Goal: Task Accomplishment & Management: Complete application form

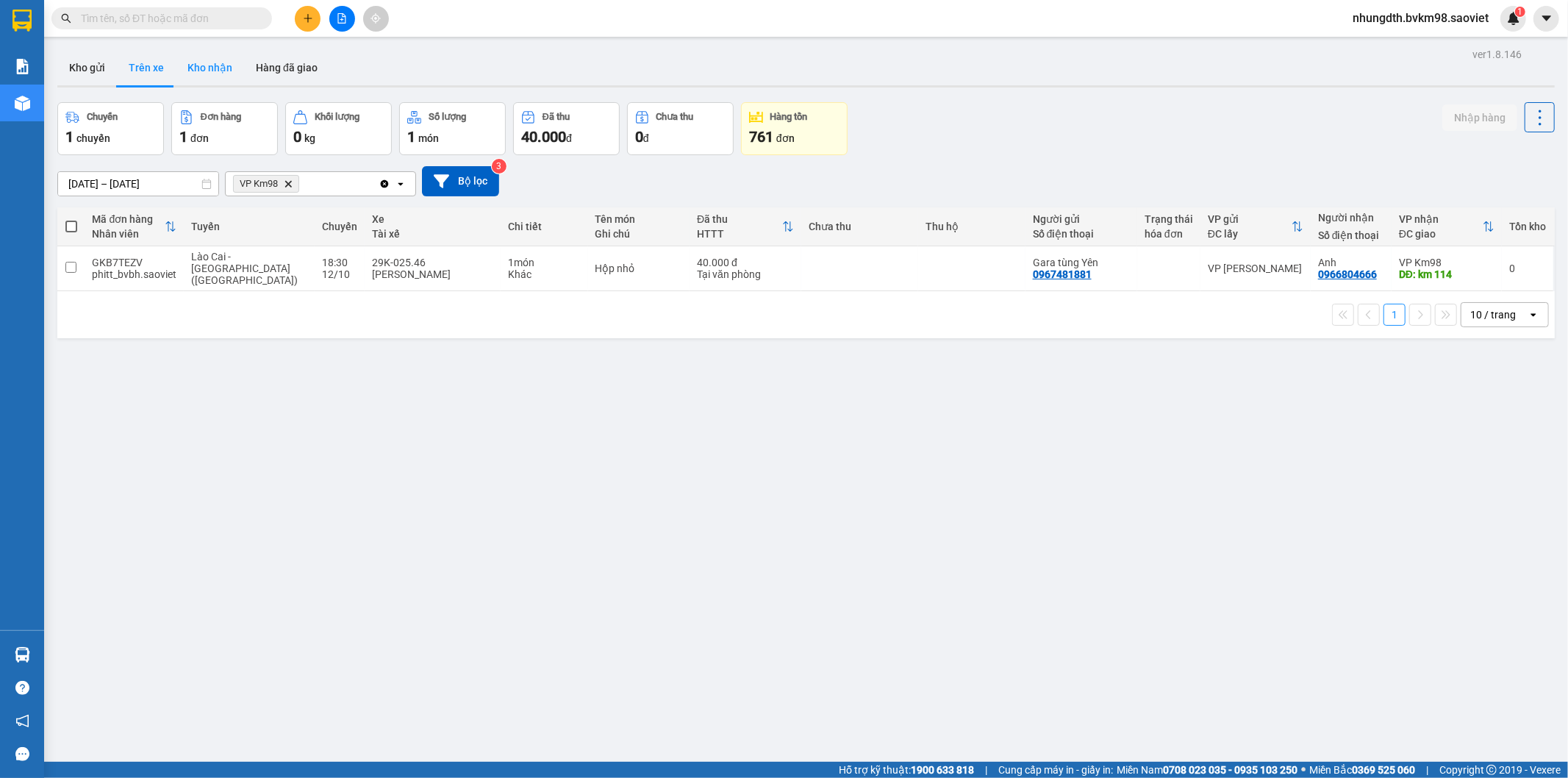
click at [211, 71] on button "Kho nhận" at bounding box center [209, 67] width 68 height 35
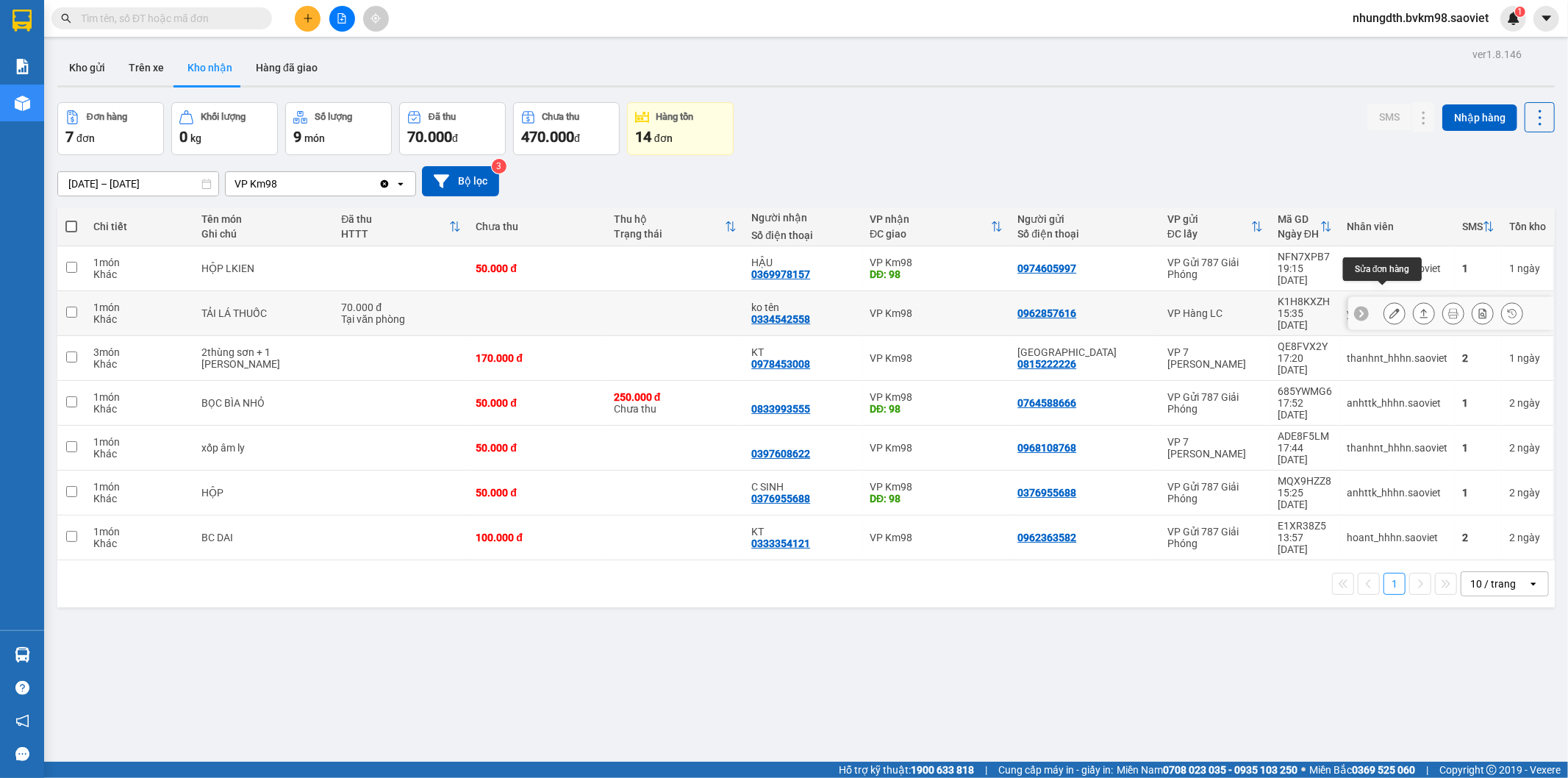
click at [1389, 308] on icon at bounding box center [1394, 313] width 10 height 10
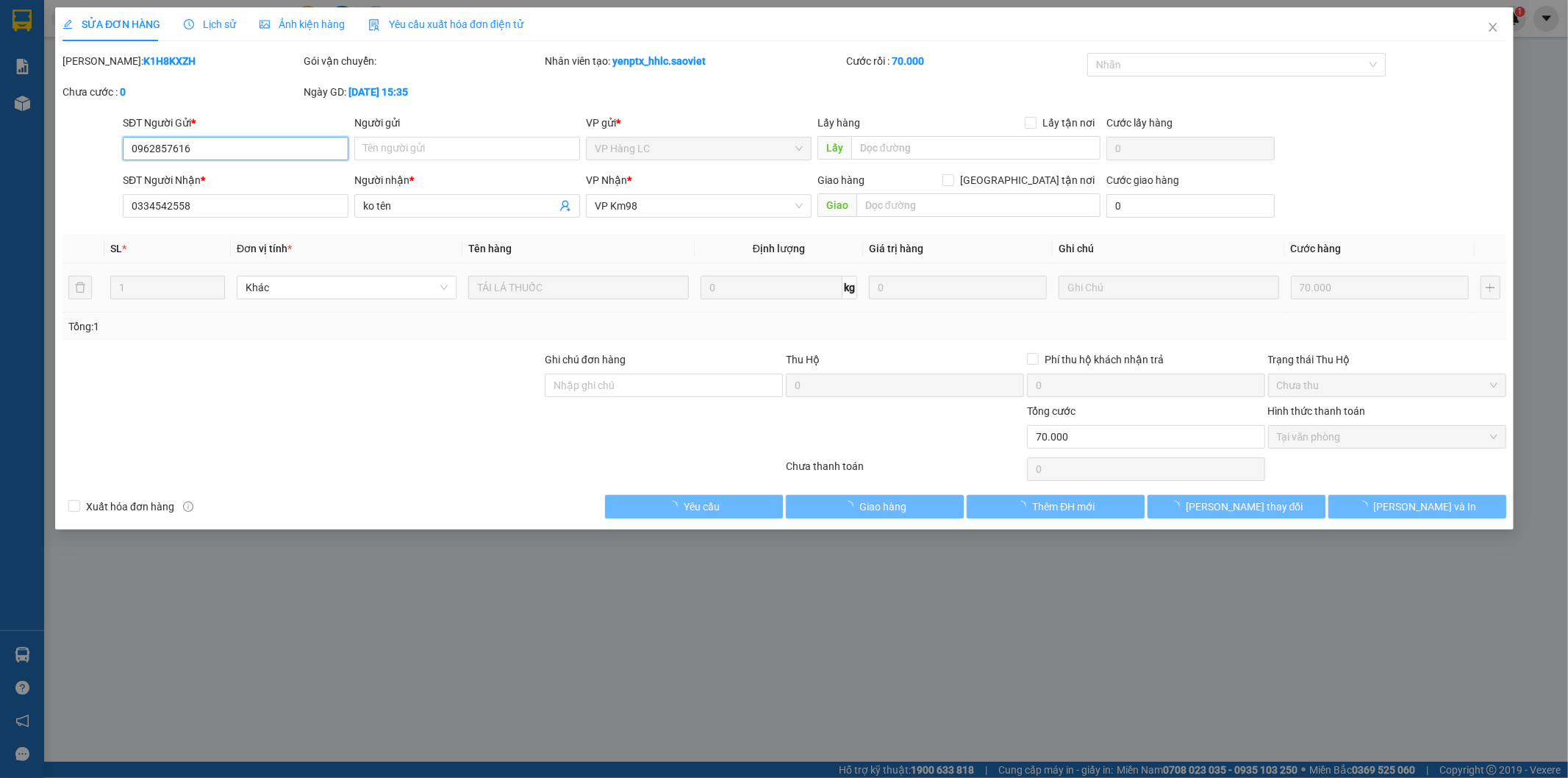
type input "0962857616"
type input "0334542558"
type input "ko tên"
type input "0"
type input "70.000"
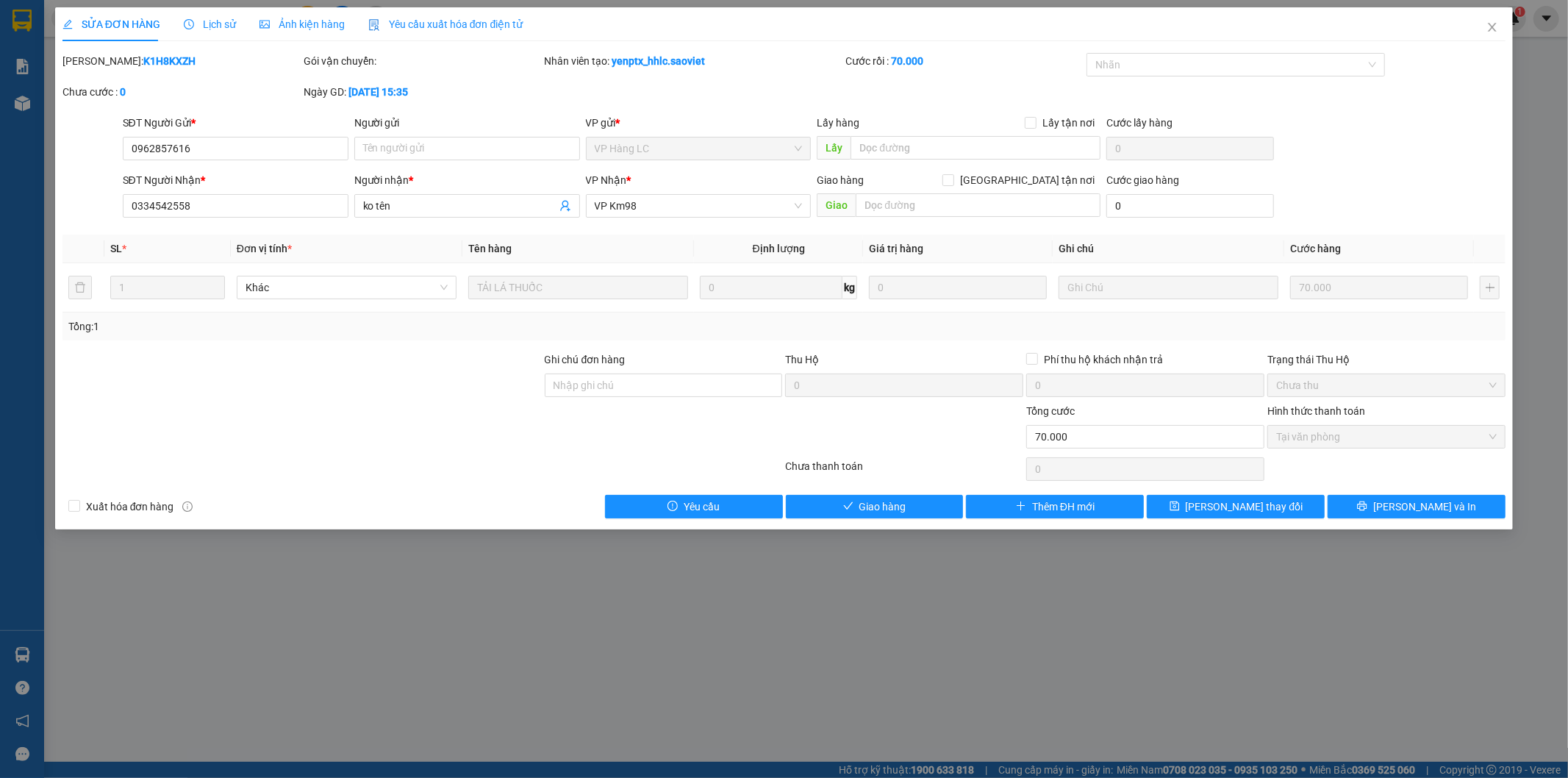
click at [219, 28] on span "Lịch sử" at bounding box center [209, 24] width 52 height 12
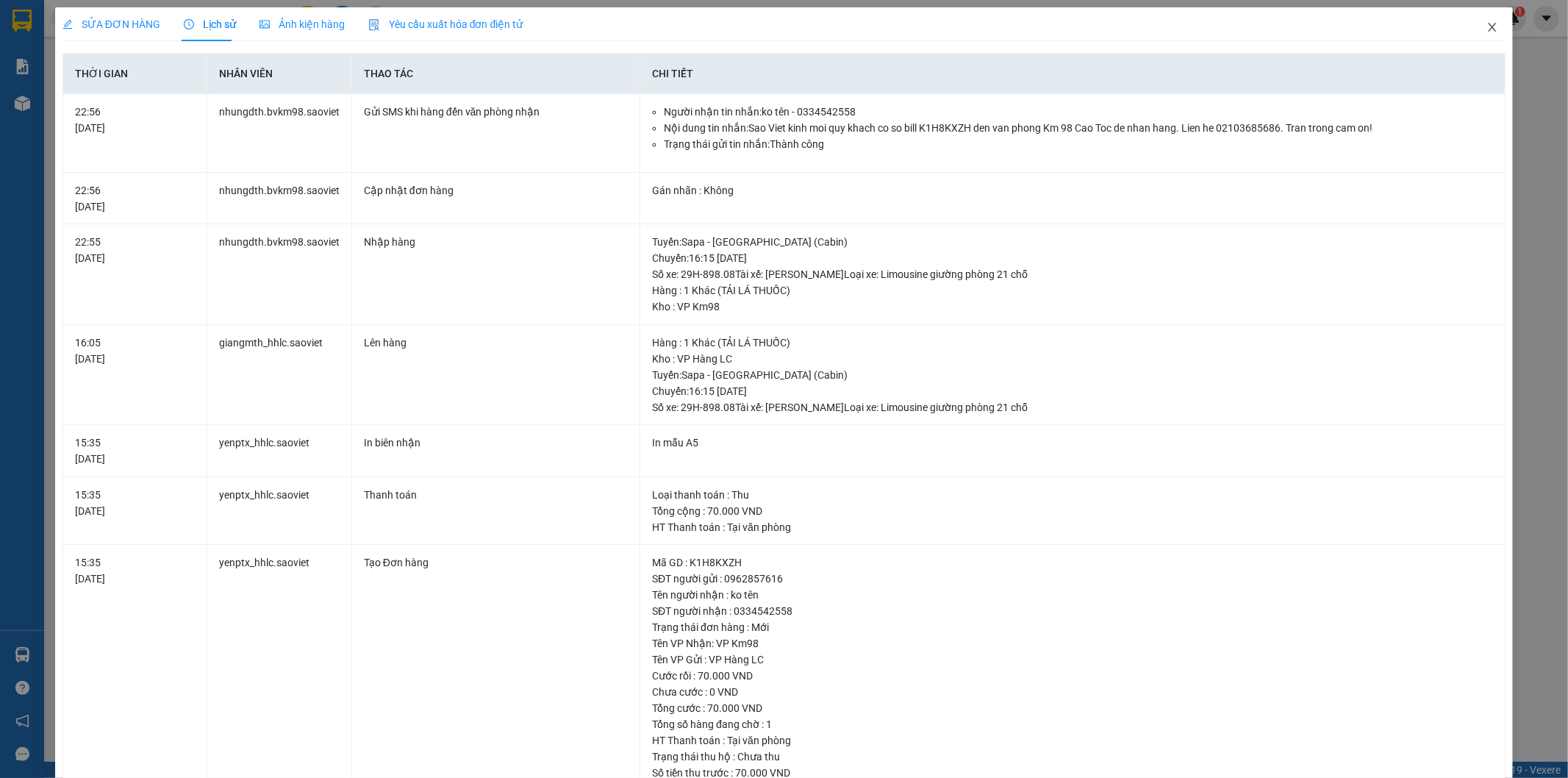
click at [1486, 24] on icon "close" at bounding box center [1492, 27] width 12 height 12
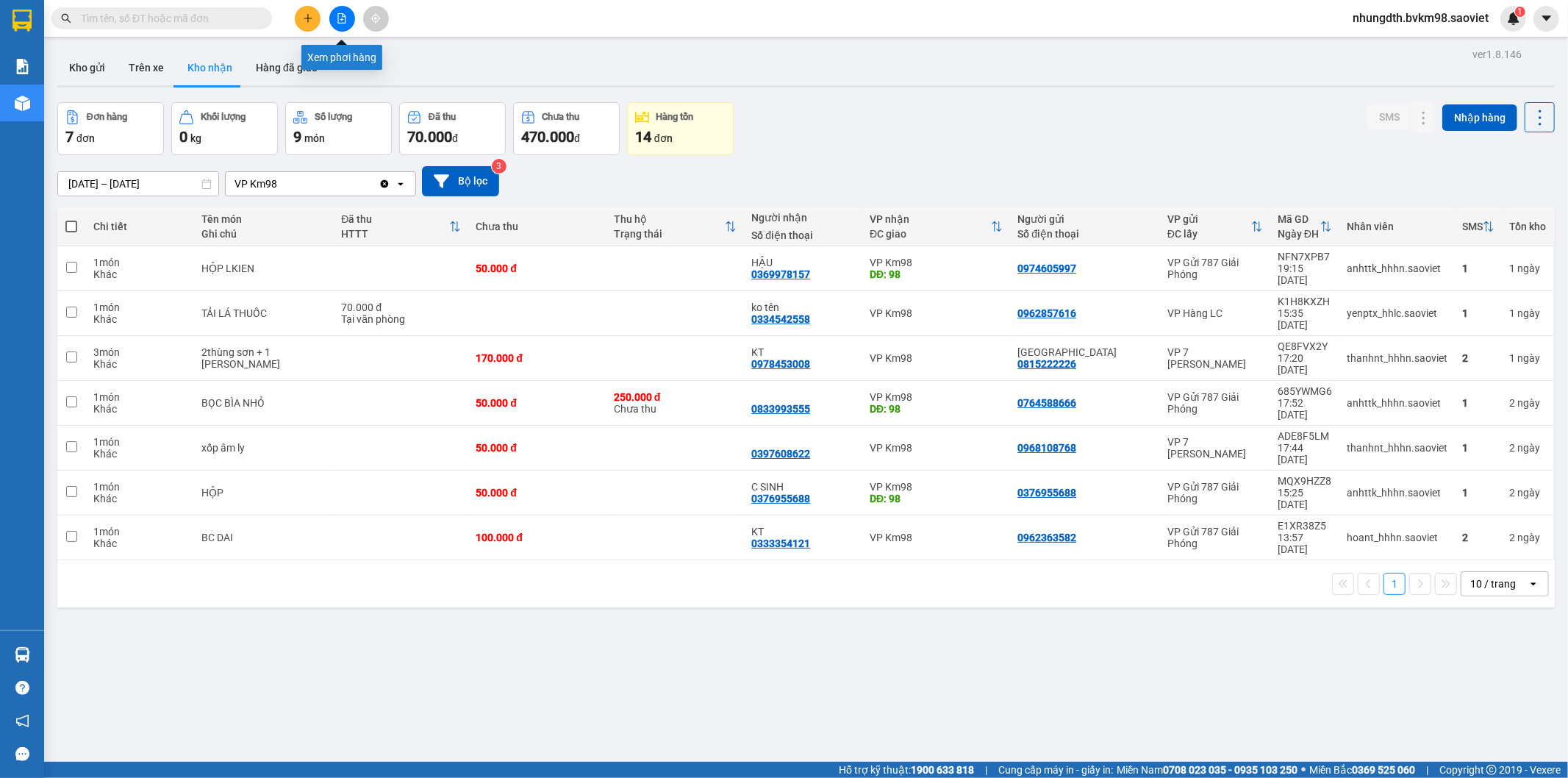
click at [343, 18] on icon "file-add" at bounding box center [341, 18] width 10 height 10
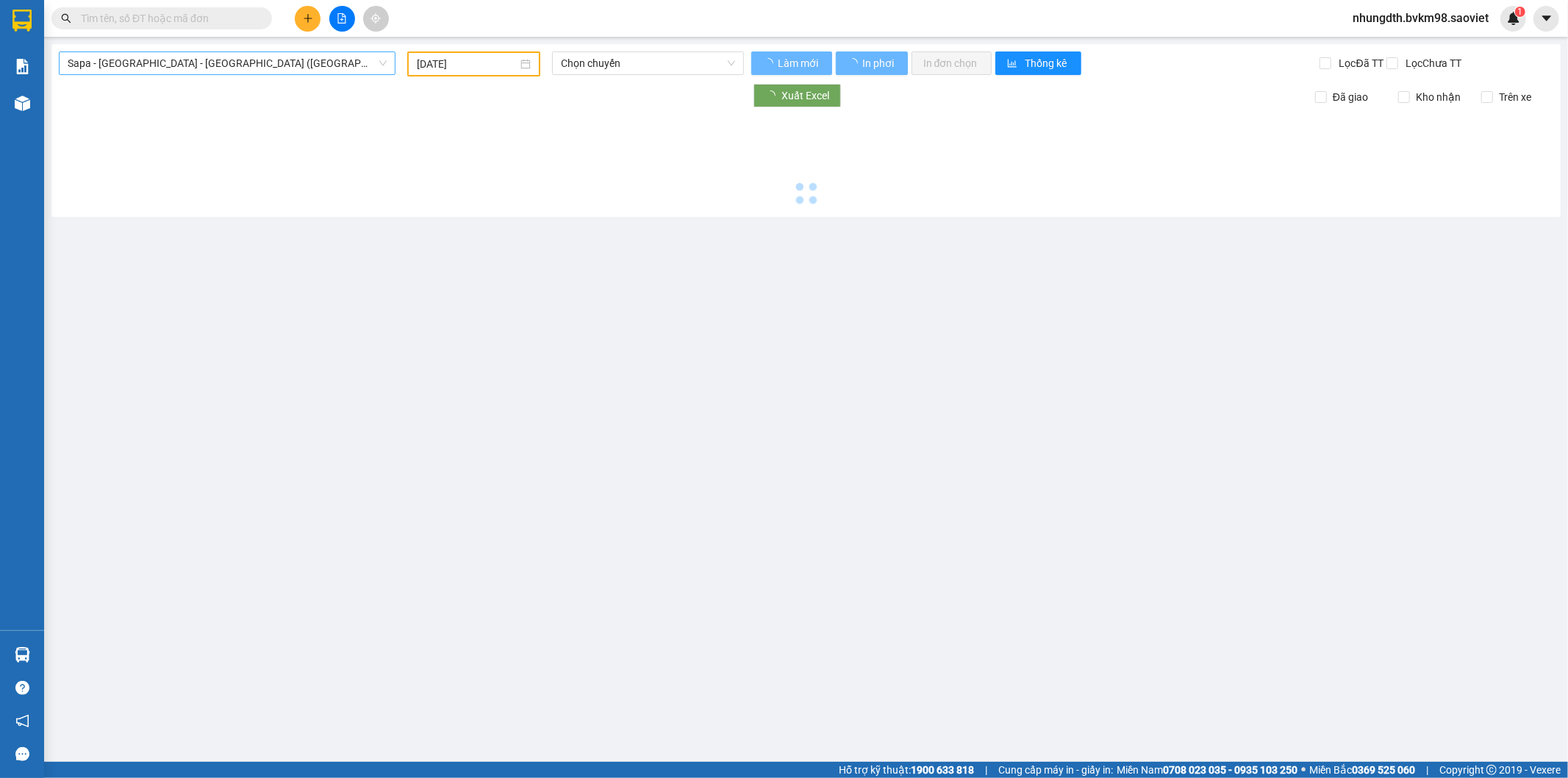
type input "[DATE]"
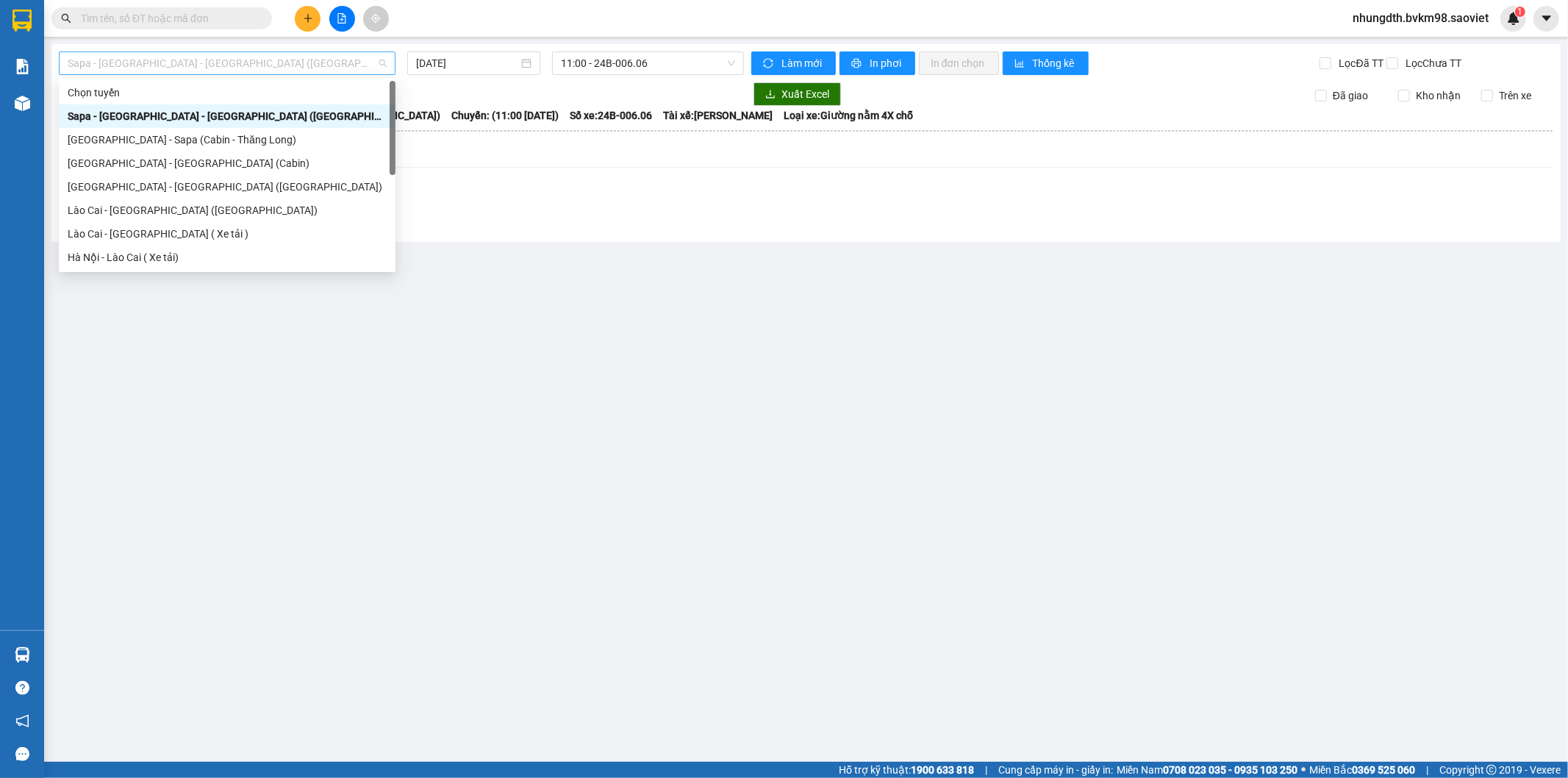
click at [198, 63] on span "Sapa - [GEOGRAPHIC_DATA] - [GEOGRAPHIC_DATA] ([GEOGRAPHIC_DATA])" at bounding box center [226, 63] width 319 height 22
click at [158, 189] on div "[GEOGRAPHIC_DATA] - [GEOGRAPHIC_DATA] ([GEOGRAPHIC_DATA])" at bounding box center [226, 187] width 319 height 16
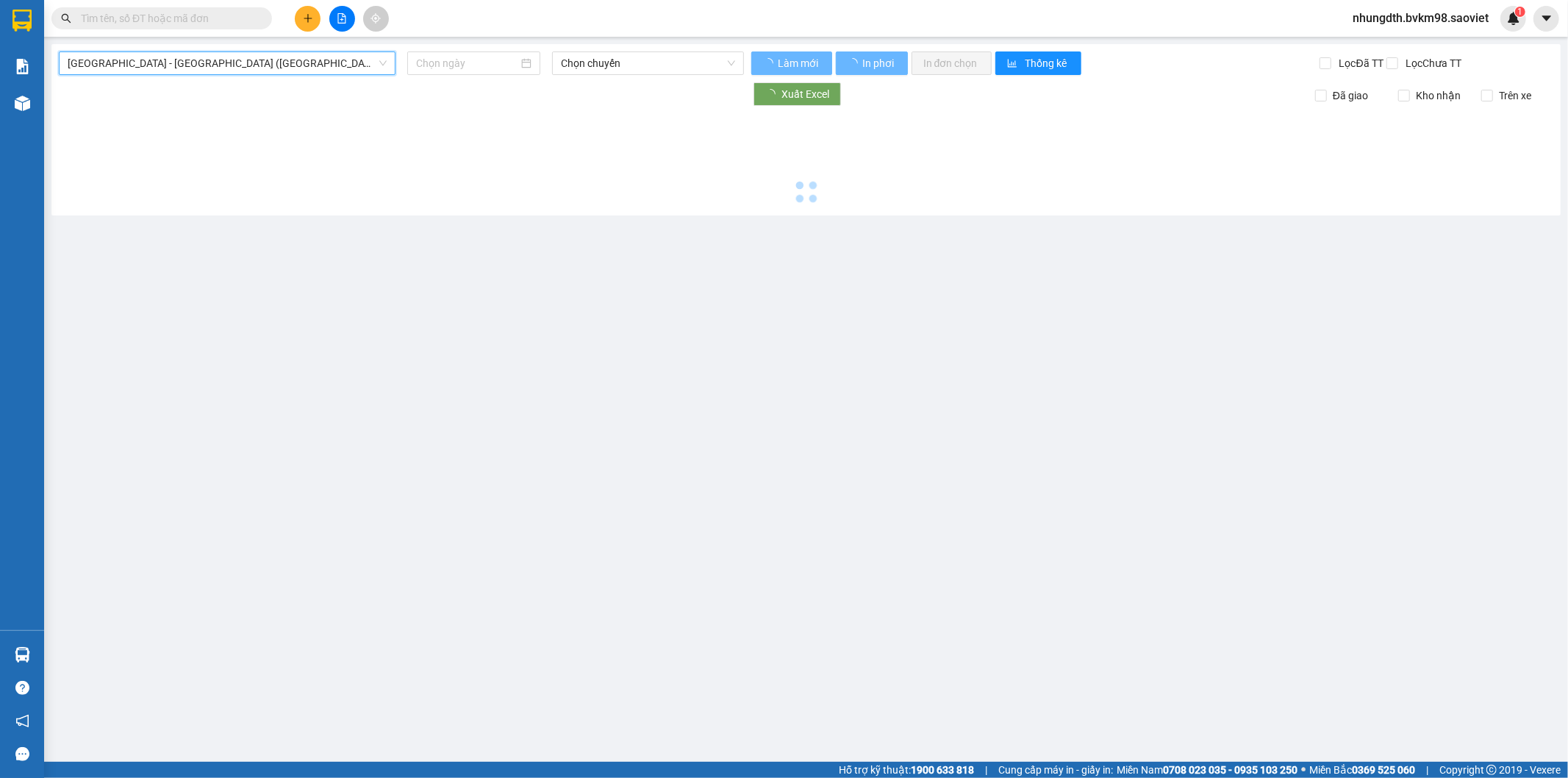
type input "[DATE]"
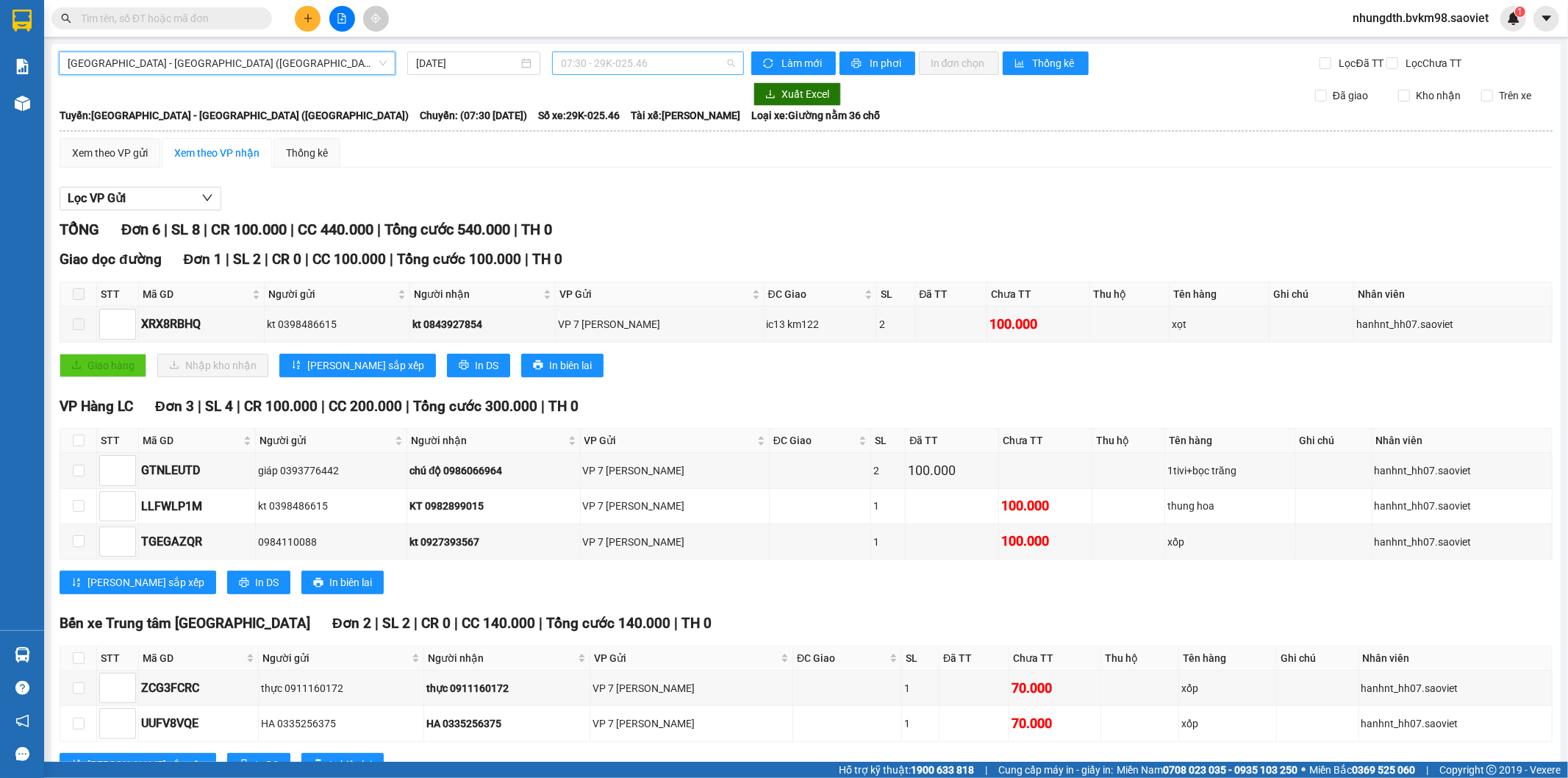
click at [640, 63] on span "07:30 - 29K-025.46" at bounding box center [648, 63] width 173 height 22
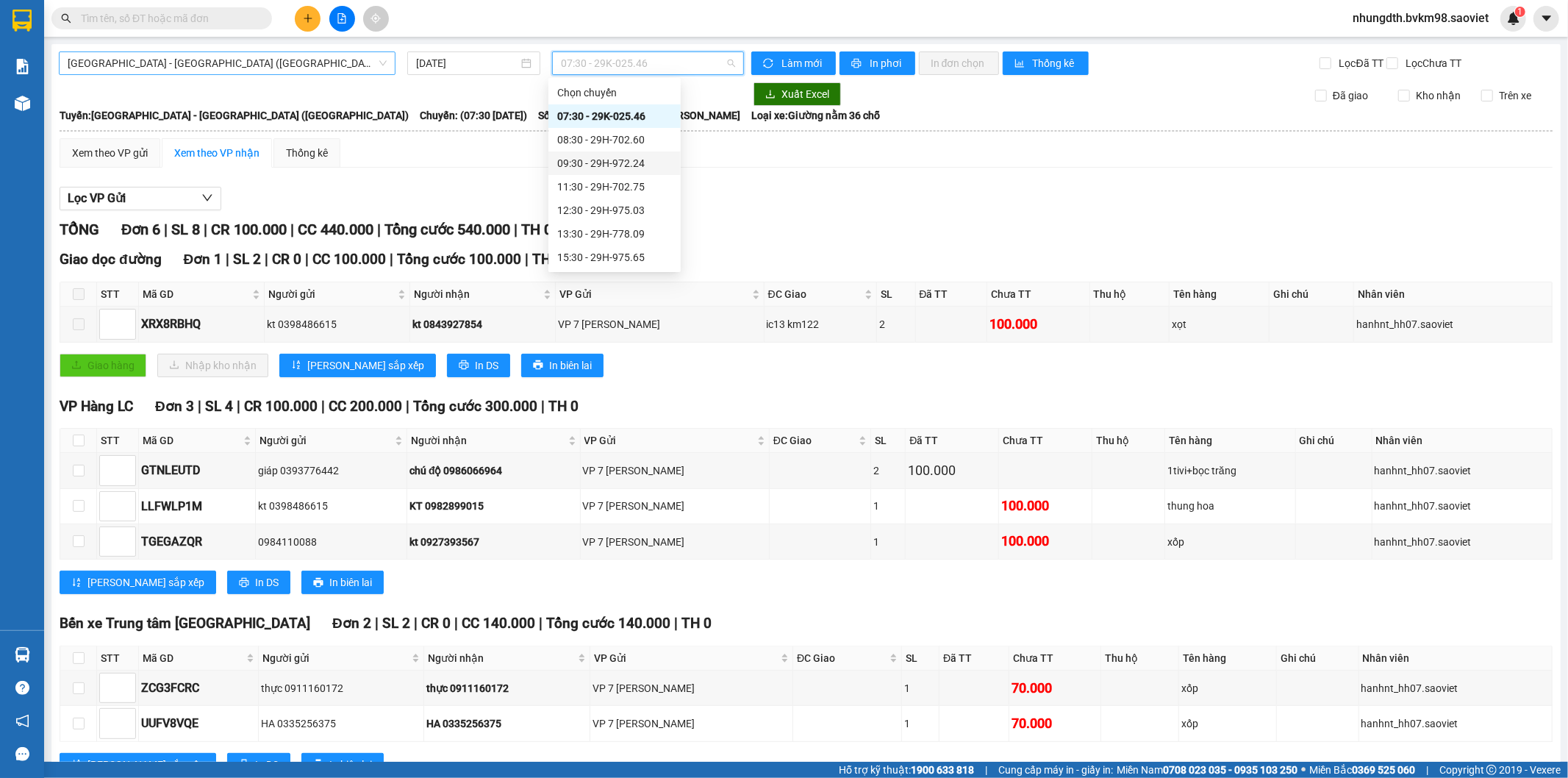
click at [200, 63] on span "[GEOGRAPHIC_DATA] - [GEOGRAPHIC_DATA] ([GEOGRAPHIC_DATA])" at bounding box center [226, 63] width 319 height 22
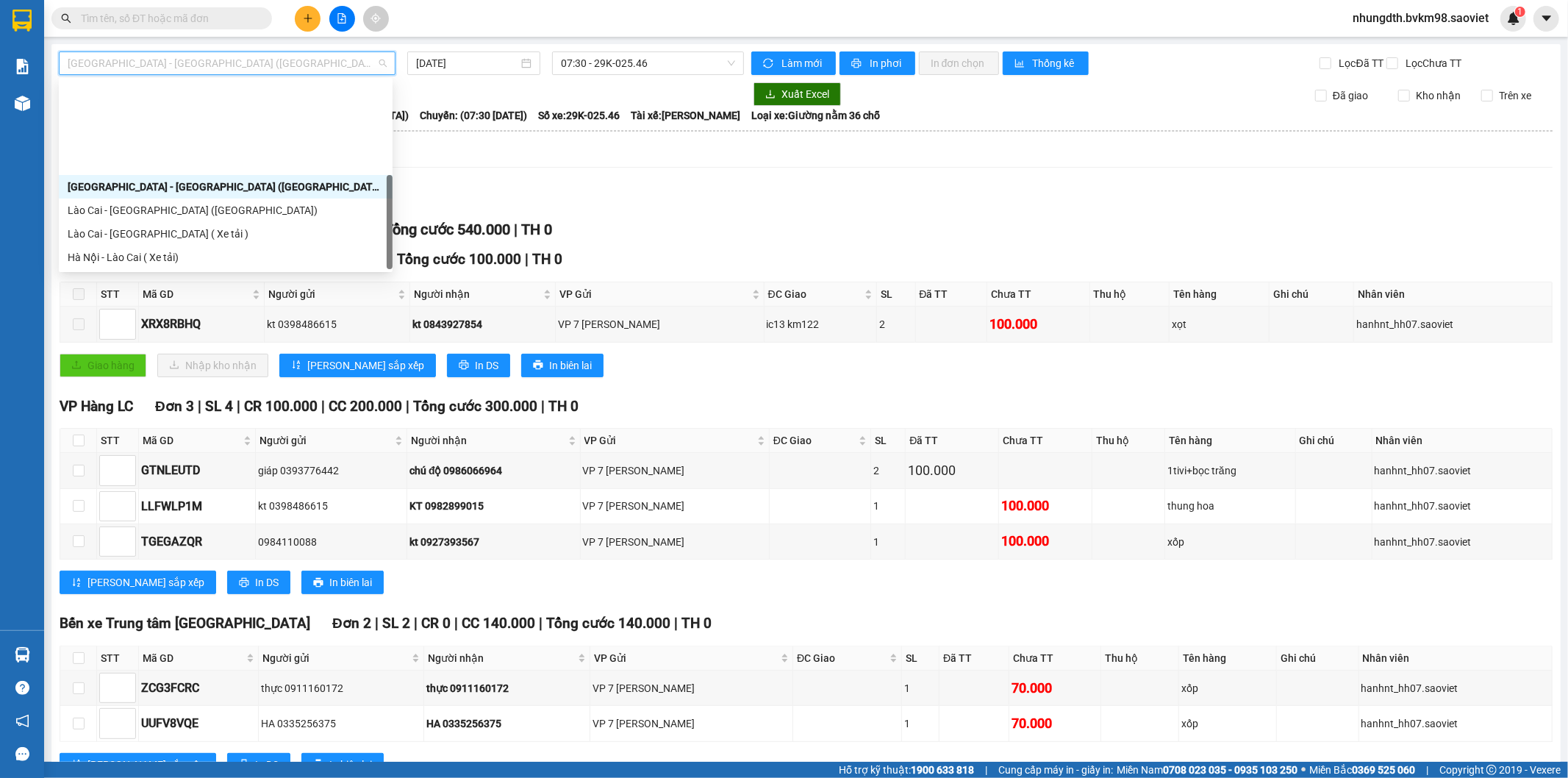
scroll to position [118, 0]
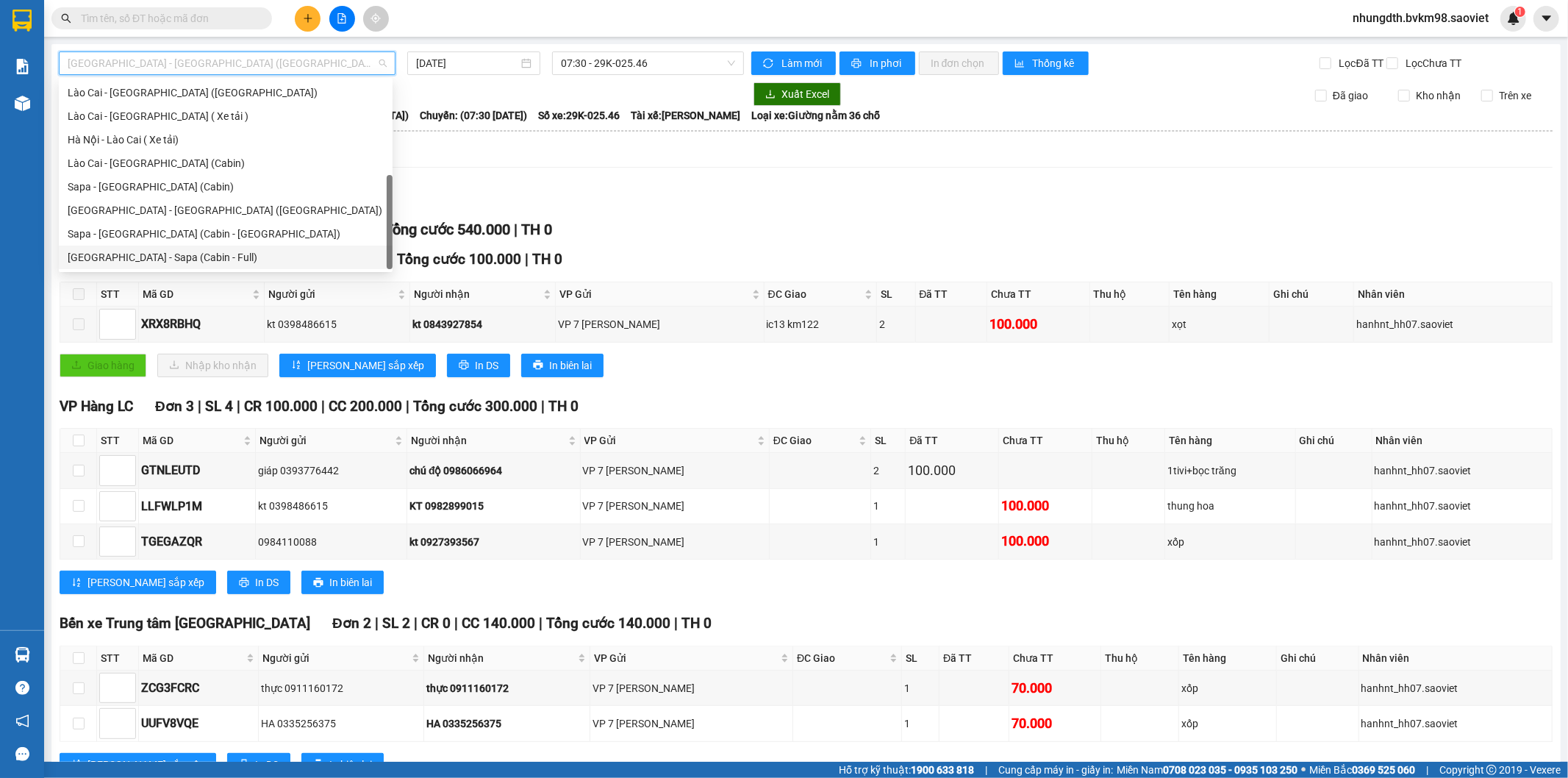
click at [157, 259] on div "[GEOGRAPHIC_DATA] - Sapa (Cabin - Full)" at bounding box center [225, 257] width 316 height 16
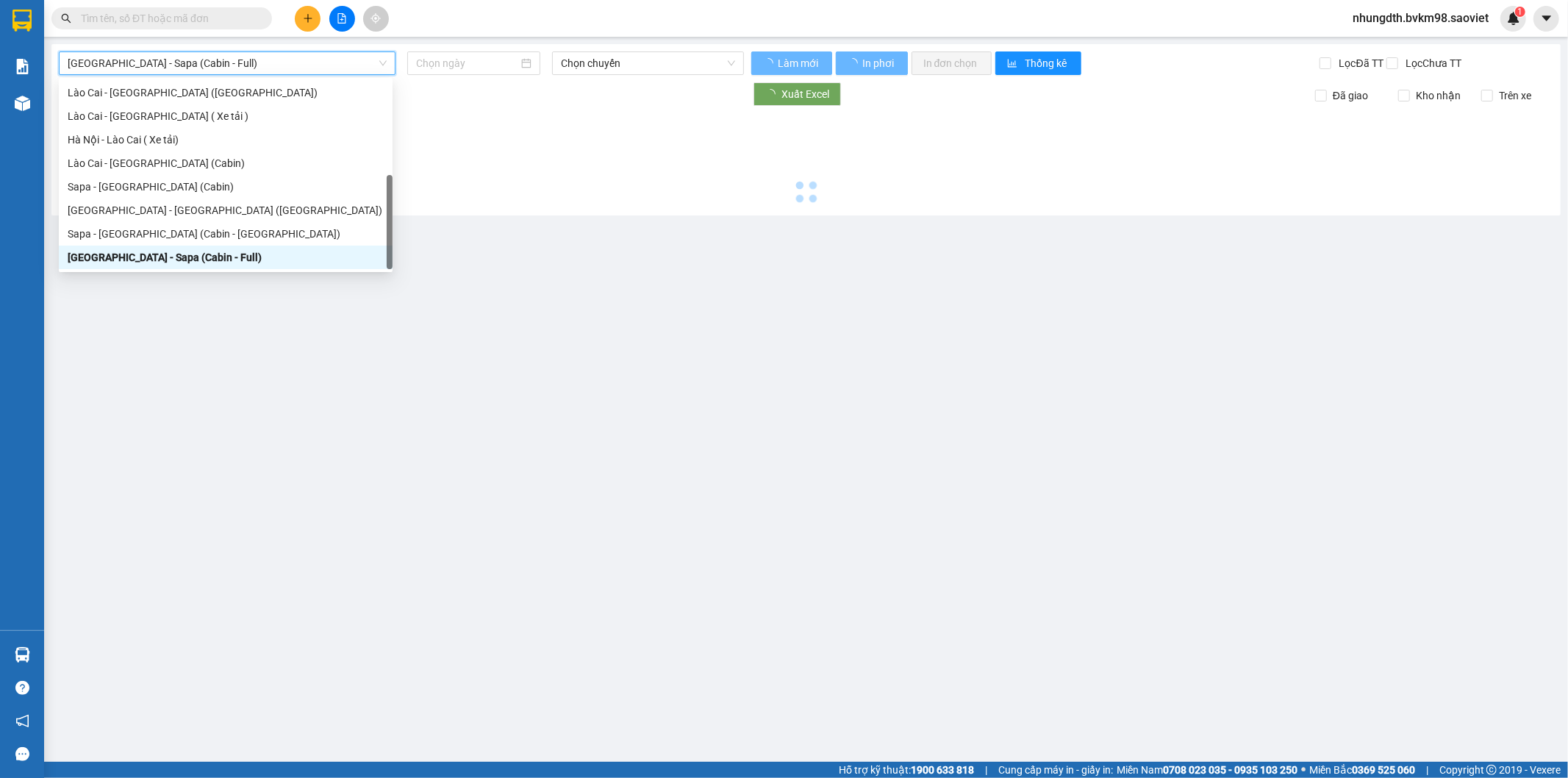
type input "[DATE]"
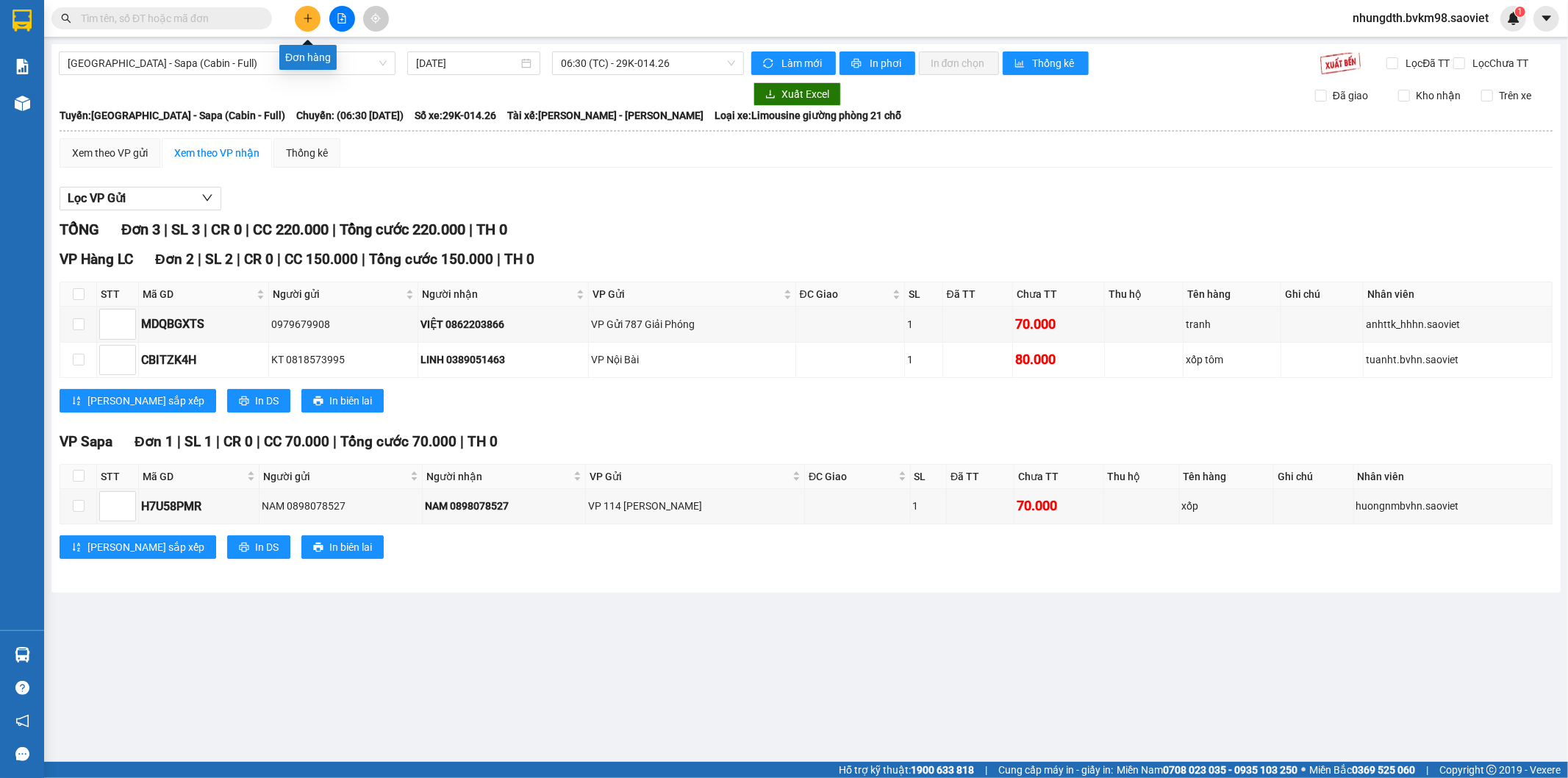
click at [307, 17] on icon "plus" at bounding box center [307, 18] width 1 height 8
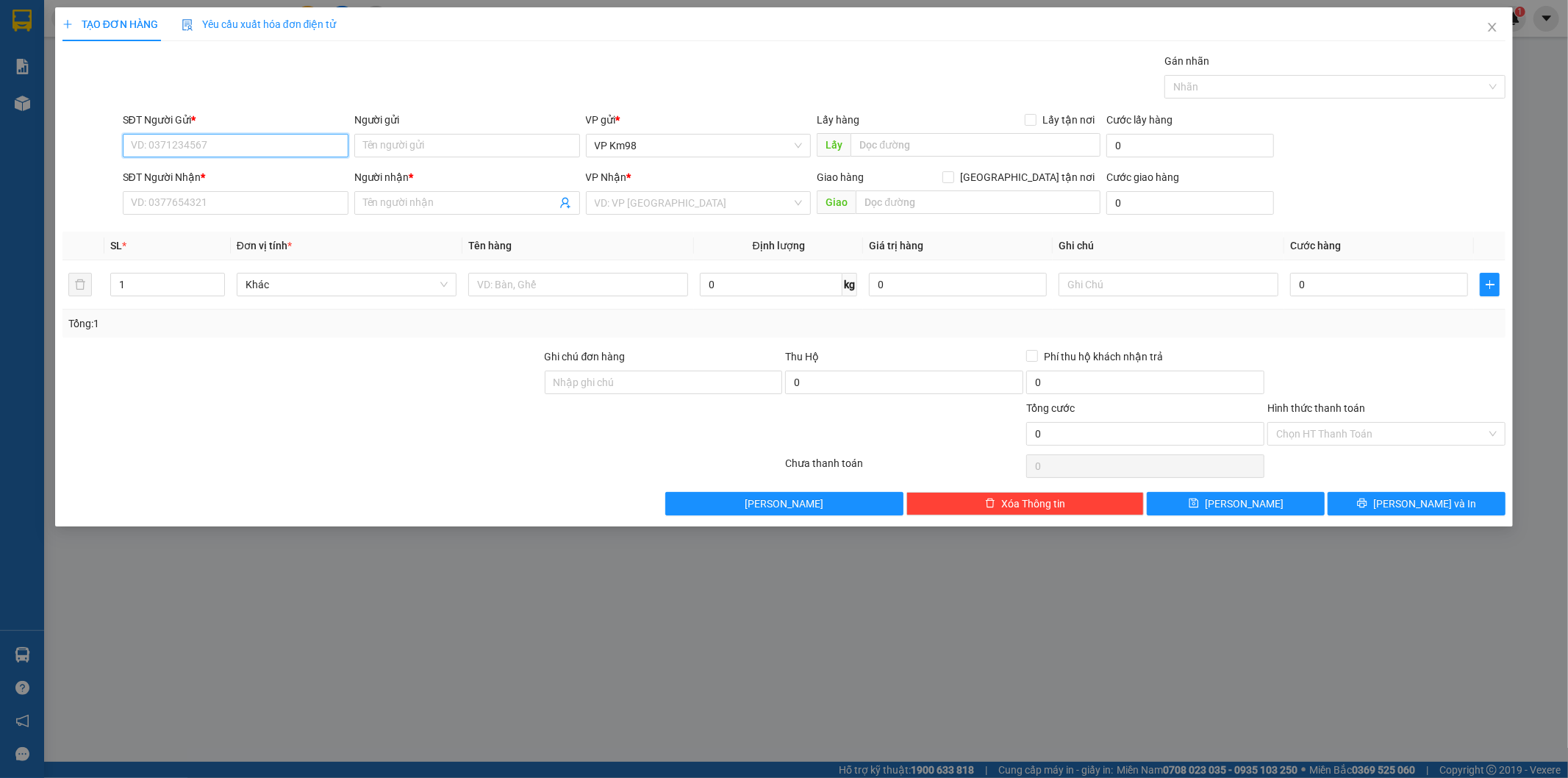
click at [177, 143] on input "SĐT Người Gửi *" at bounding box center [235, 145] width 225 height 23
type input "0865938923"
click at [181, 206] on input "SĐT Người Nhận *" at bounding box center [235, 202] width 225 height 23
type input "0968497284"
click at [421, 137] on input "Người gửi" at bounding box center [466, 145] width 225 height 23
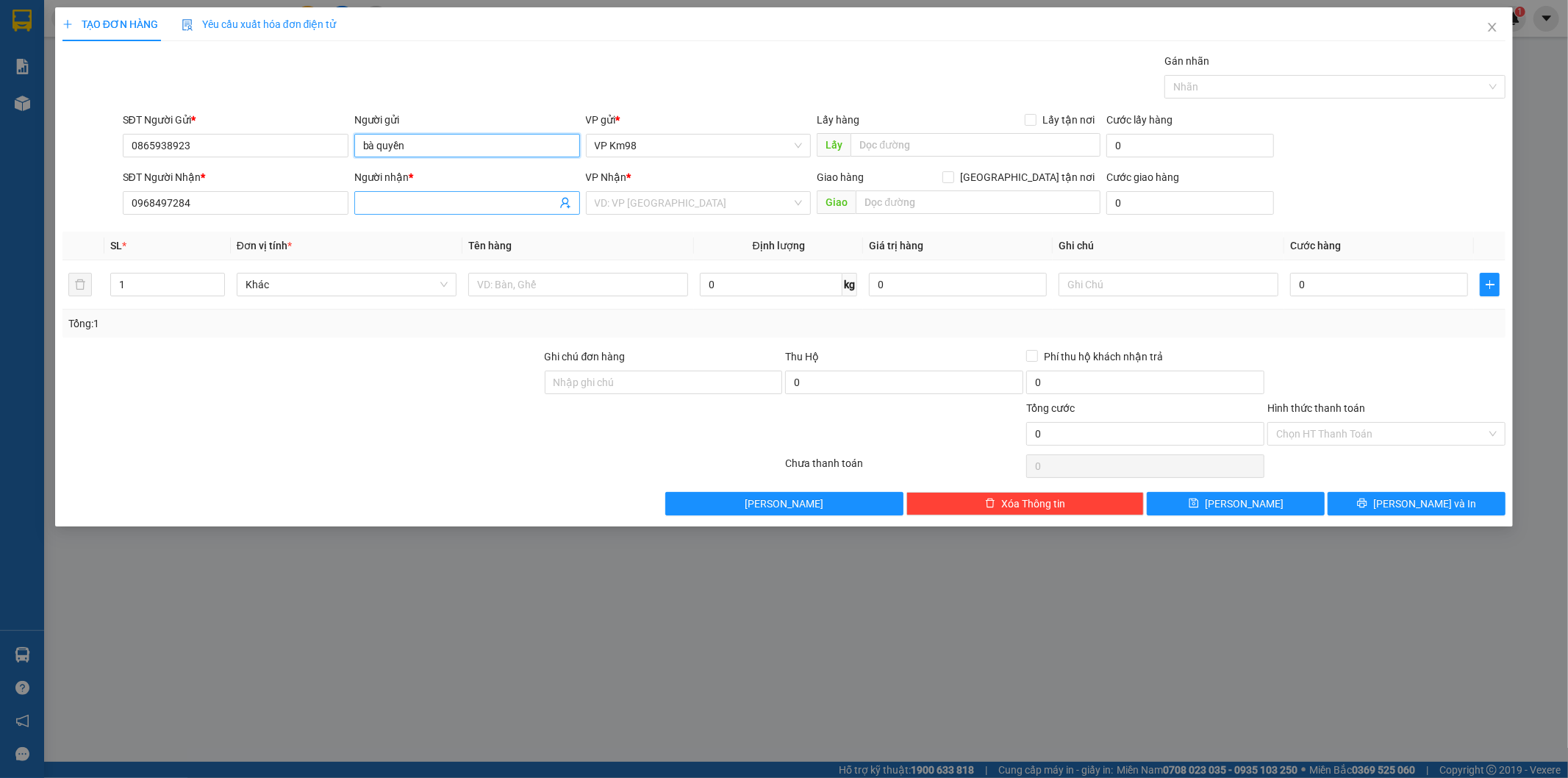
type input "bà quyền"
click at [395, 202] on input "Người nhận *" at bounding box center [459, 203] width 193 height 16
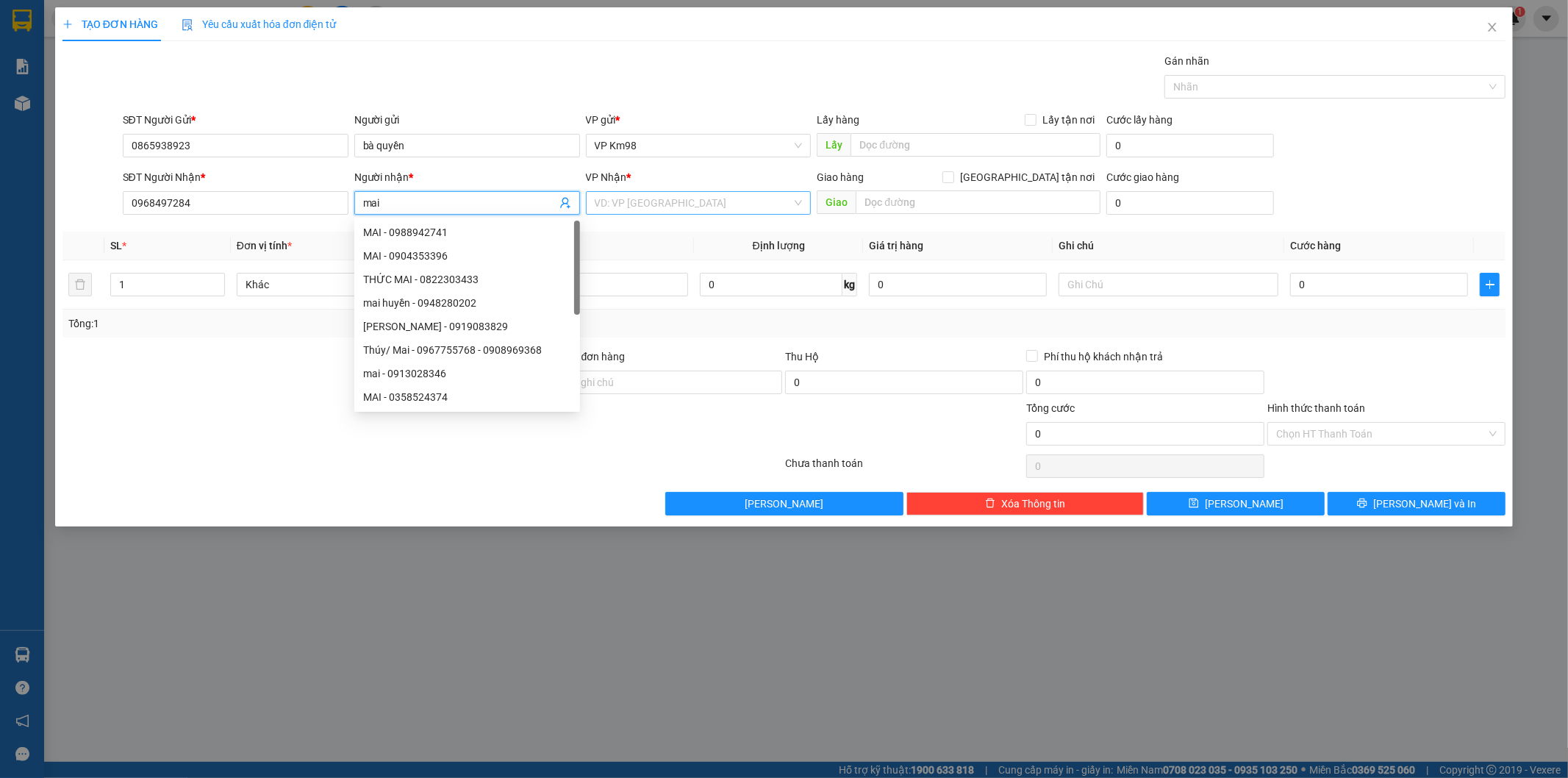
type input "mai"
click at [682, 206] on input "search" at bounding box center [693, 202] width 197 height 22
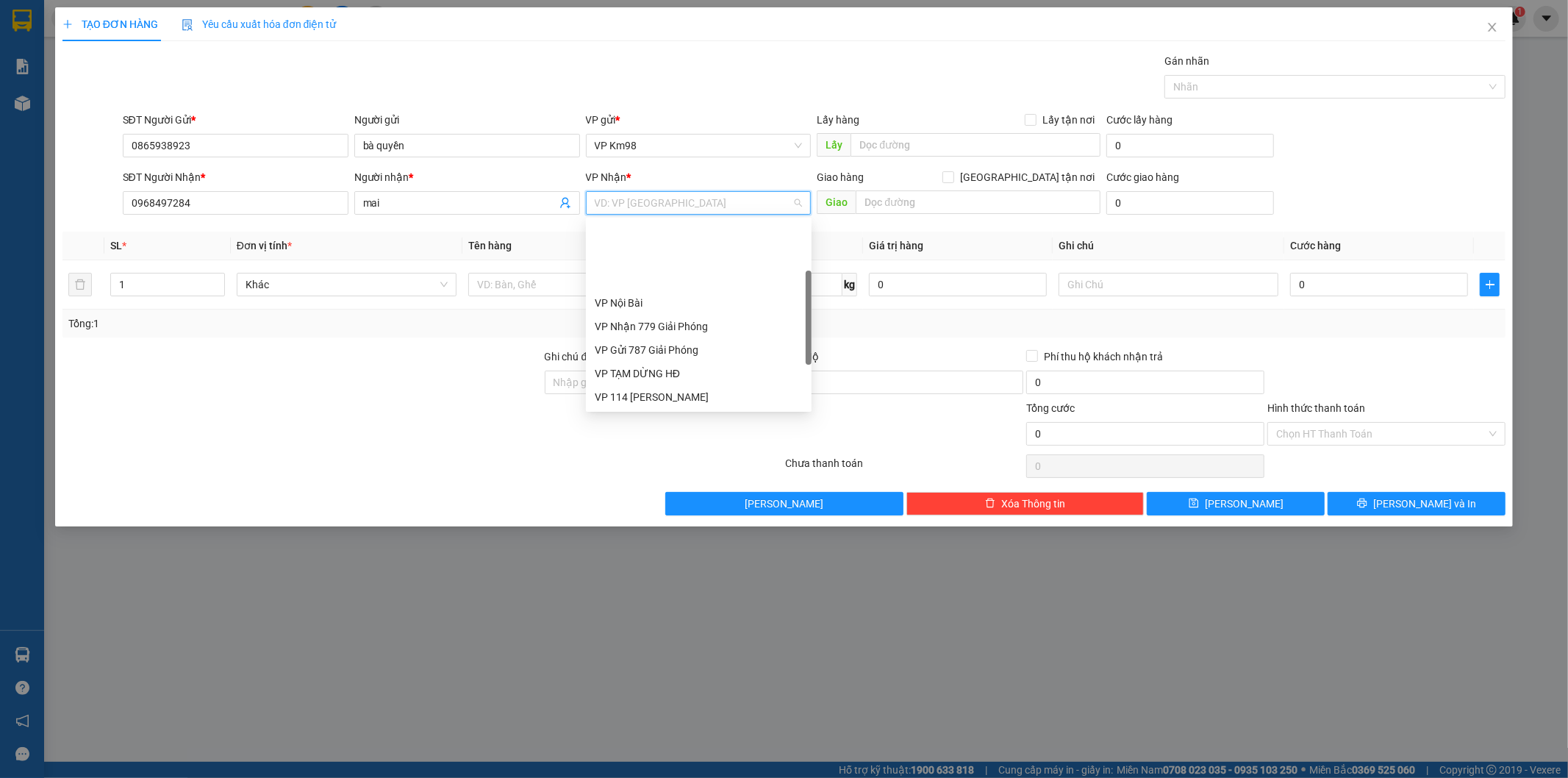
scroll to position [82, 0]
click at [651, 362] on div "Bến xe Trung tâm [GEOGRAPHIC_DATA]" at bounding box center [698, 362] width 208 height 16
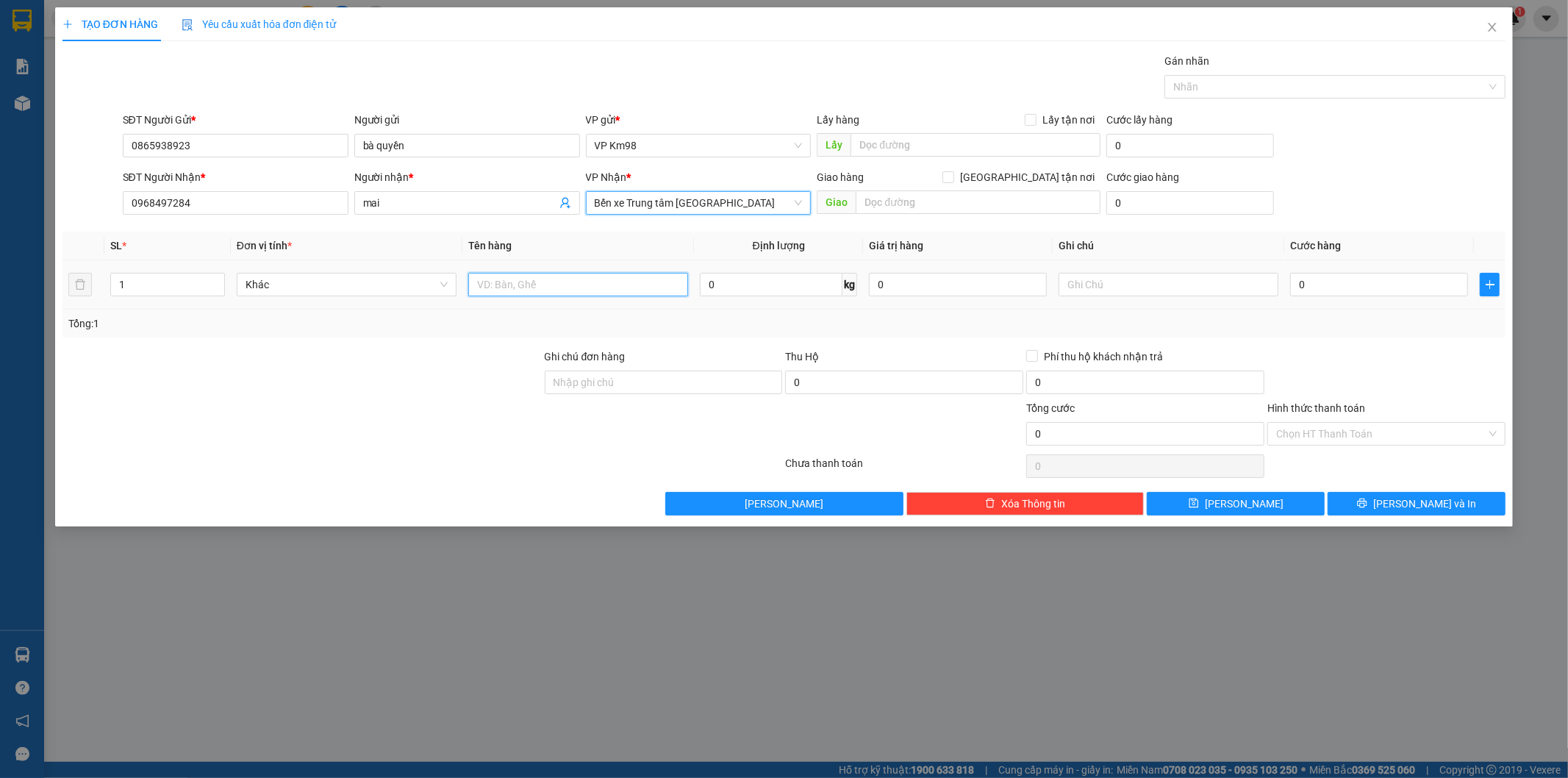
click at [535, 287] on input "text" at bounding box center [578, 284] width 220 height 23
type input "xốp đồ ăn"
click at [1321, 283] on input "0" at bounding box center [1379, 284] width 178 height 23
type input "5"
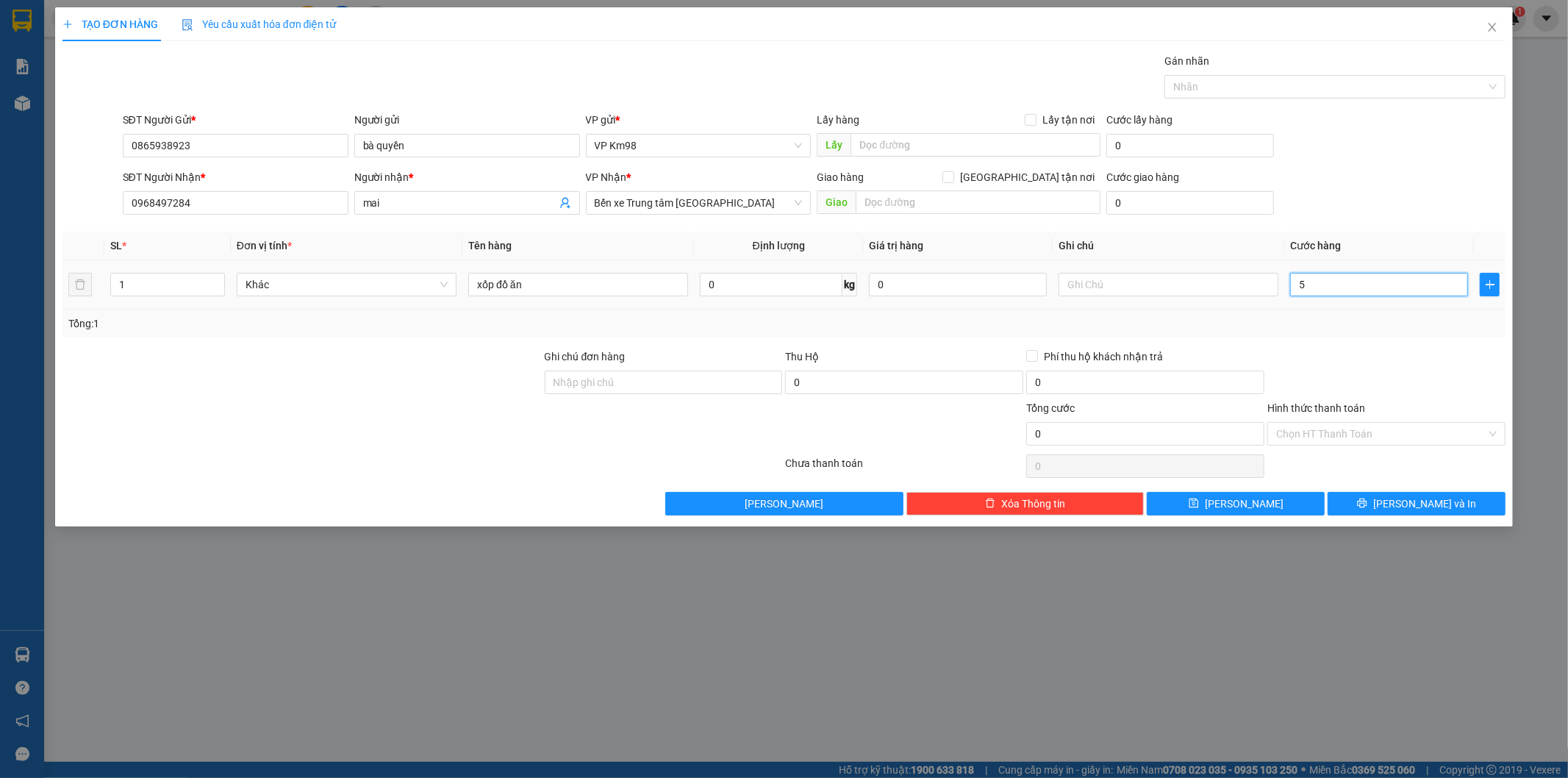
type input "5"
type input "50"
type input "500"
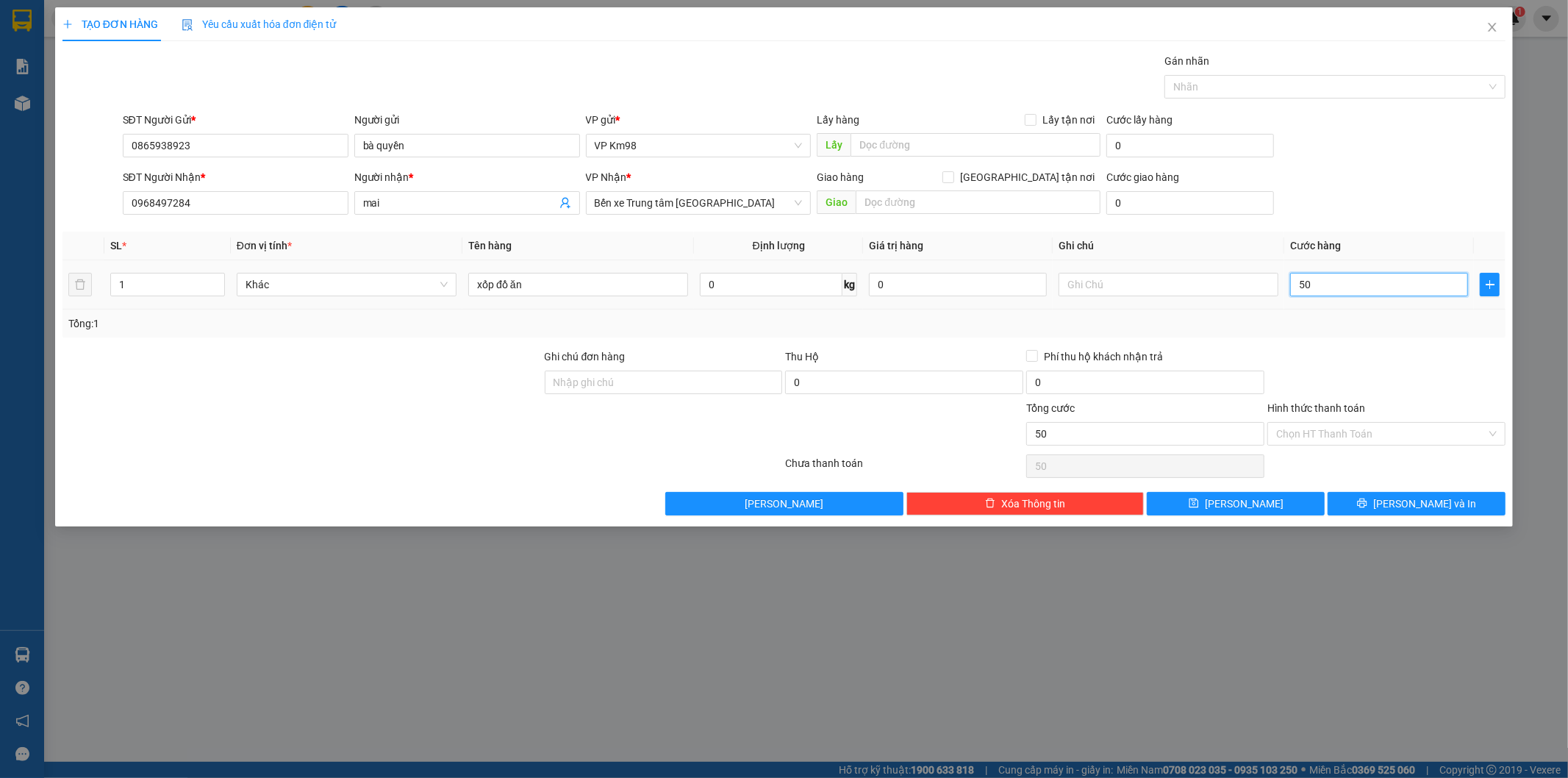
type input "500"
type input "5.000"
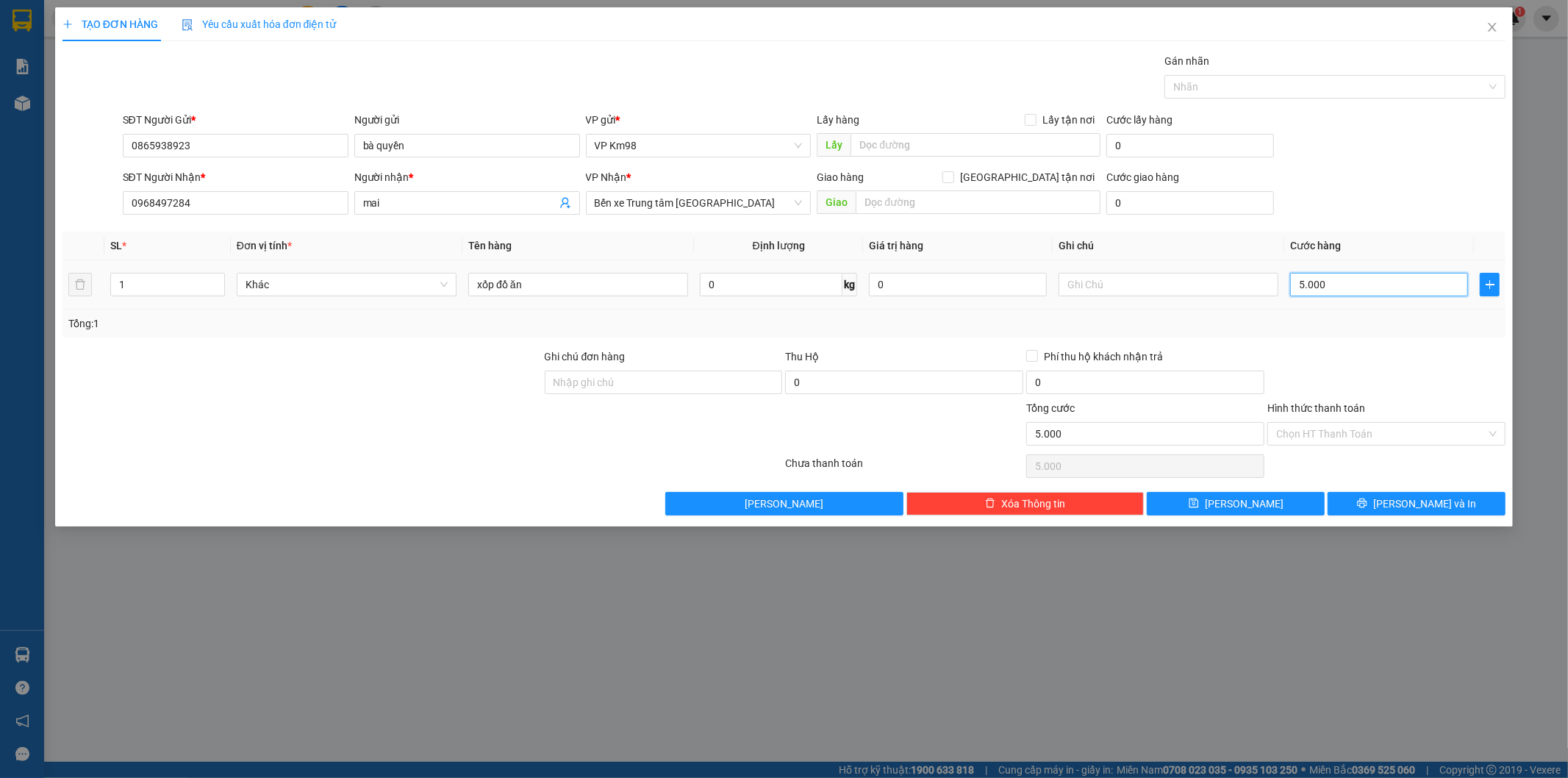
type input "50.000"
click at [1331, 406] on label "Hình thức thanh toán" at bounding box center [1316, 408] width 98 height 12
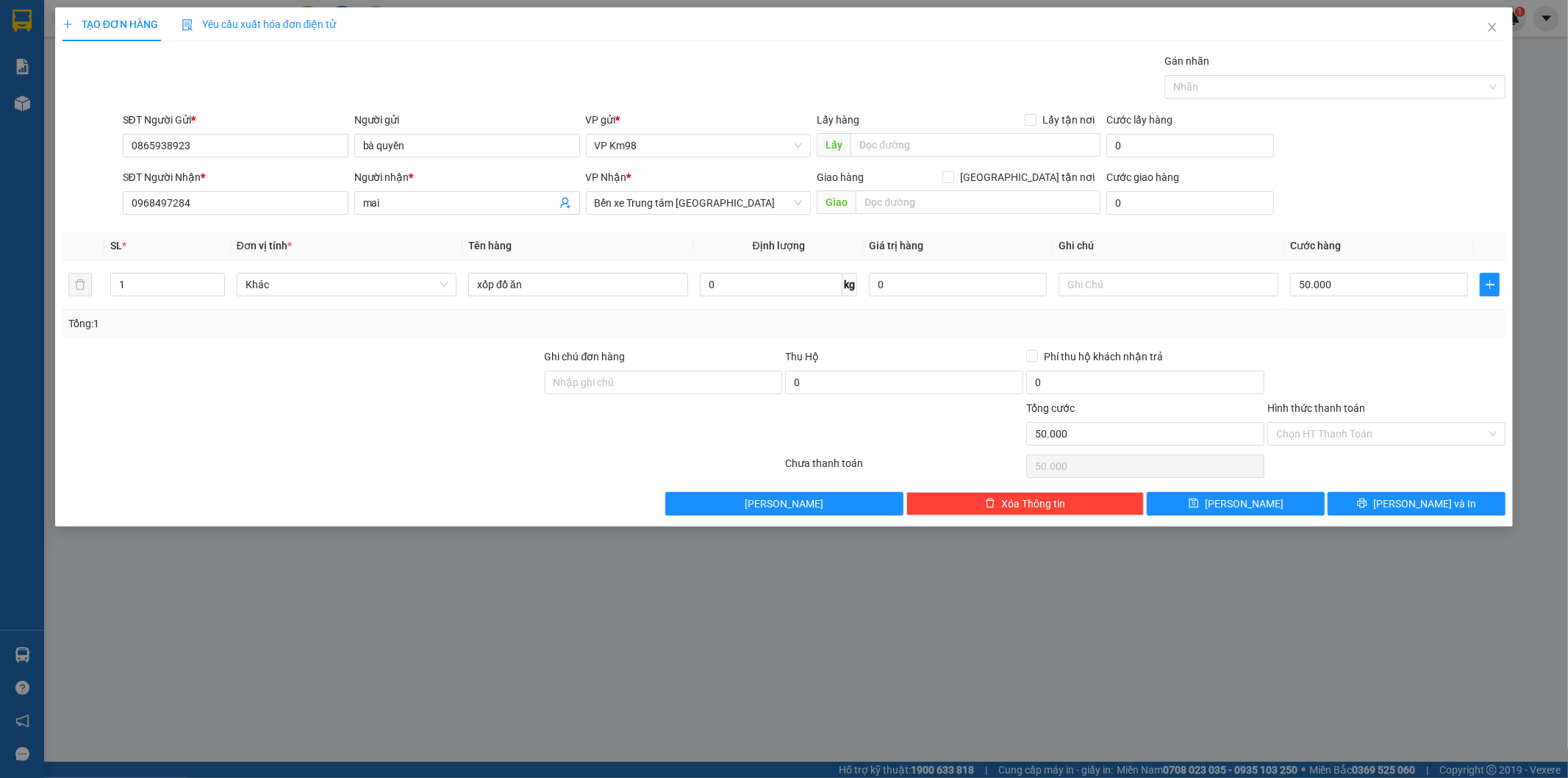
click at [1331, 423] on input "Hình thức thanh toán" at bounding box center [1381, 434] width 210 height 22
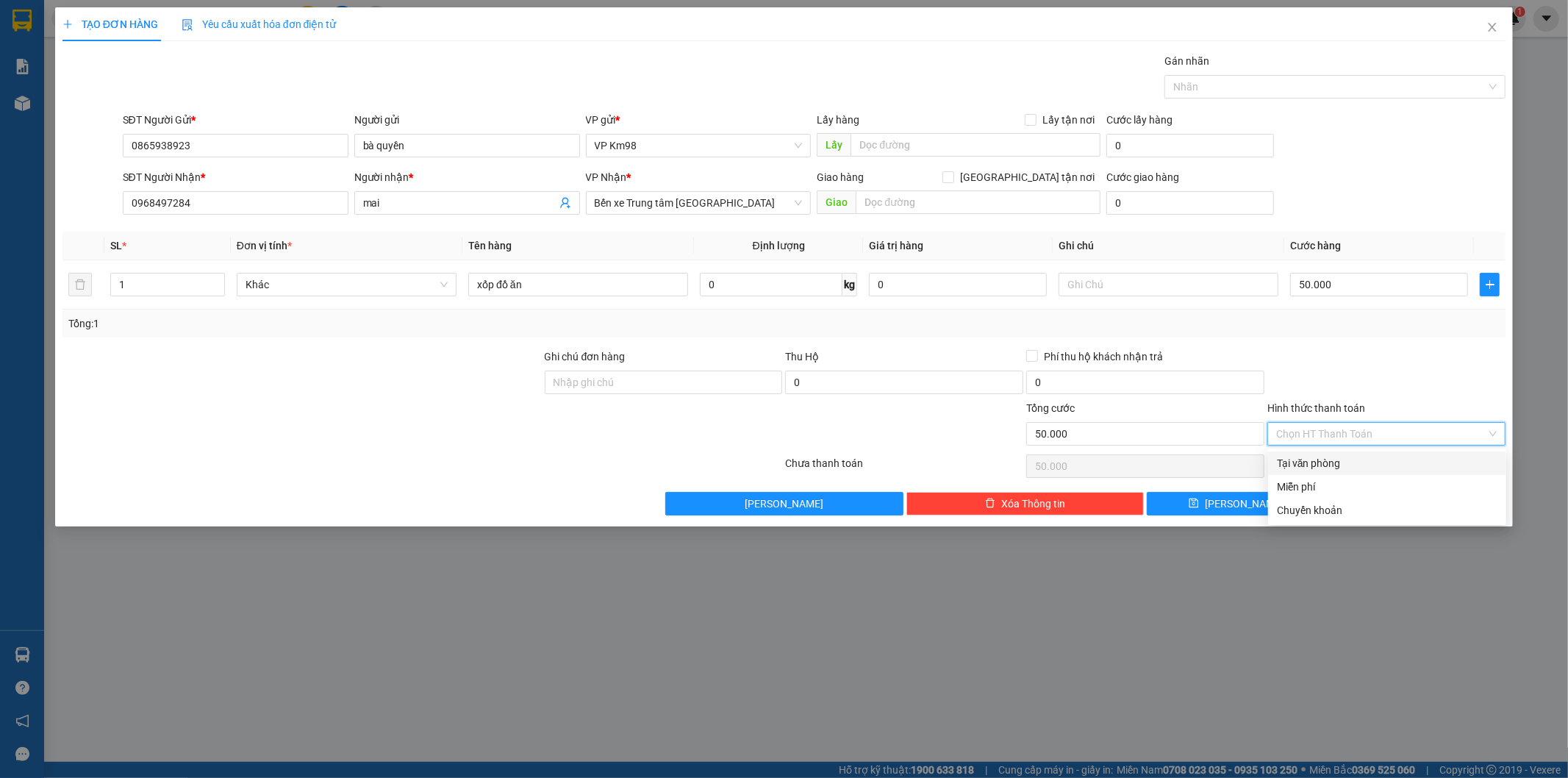
click at [1324, 458] on div "Tại văn phòng" at bounding box center [1387, 463] width 221 height 16
type input "0"
drag, startPoint x: 1400, startPoint y: 499, endPoint x: 1237, endPoint y: 501, distance: 163.0
click at [1399, 501] on button "[PERSON_NAME] và In" at bounding box center [1416, 503] width 178 height 23
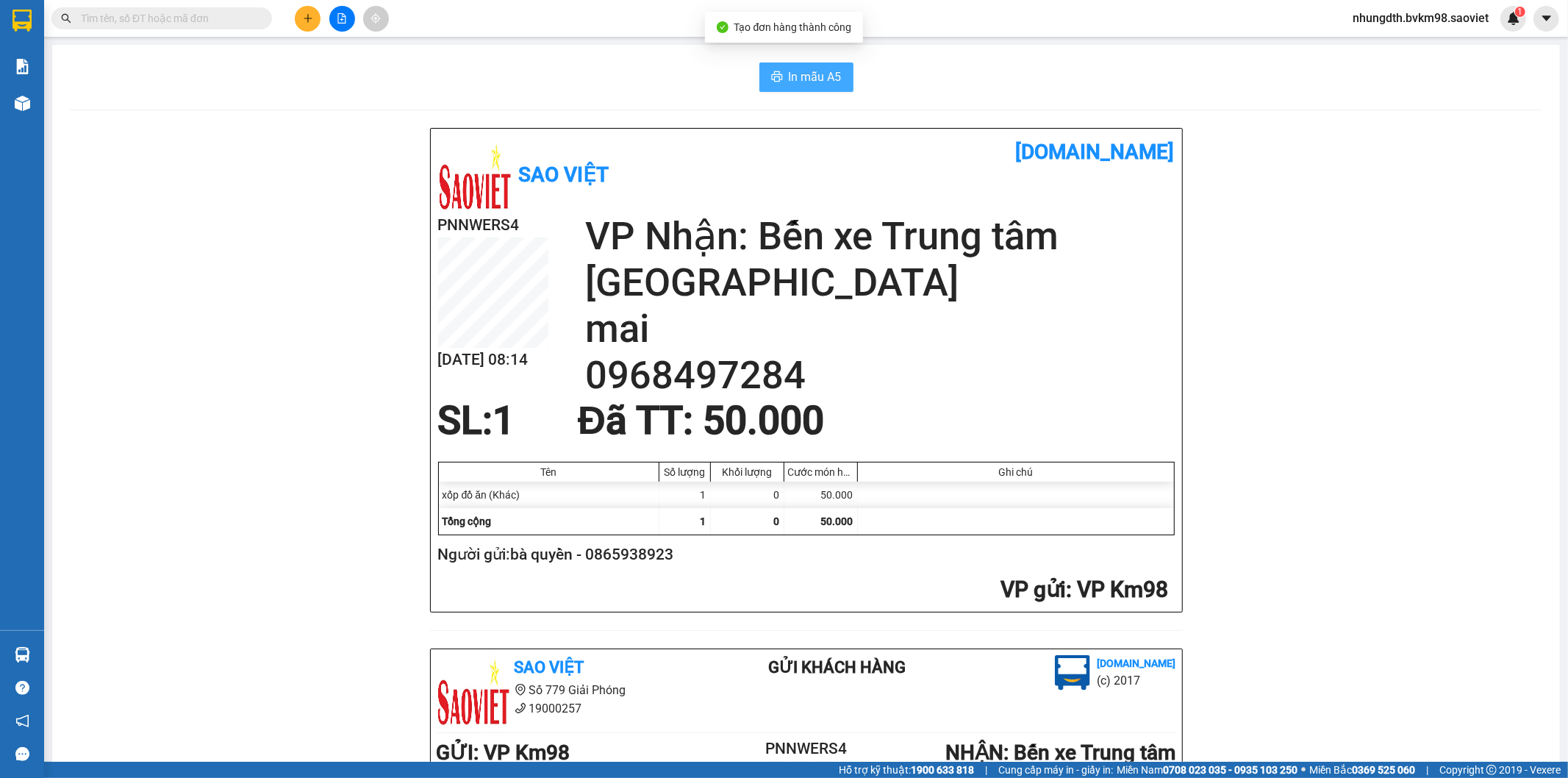
click at [810, 79] on span "In mẫu A5" at bounding box center [815, 76] width 53 height 18
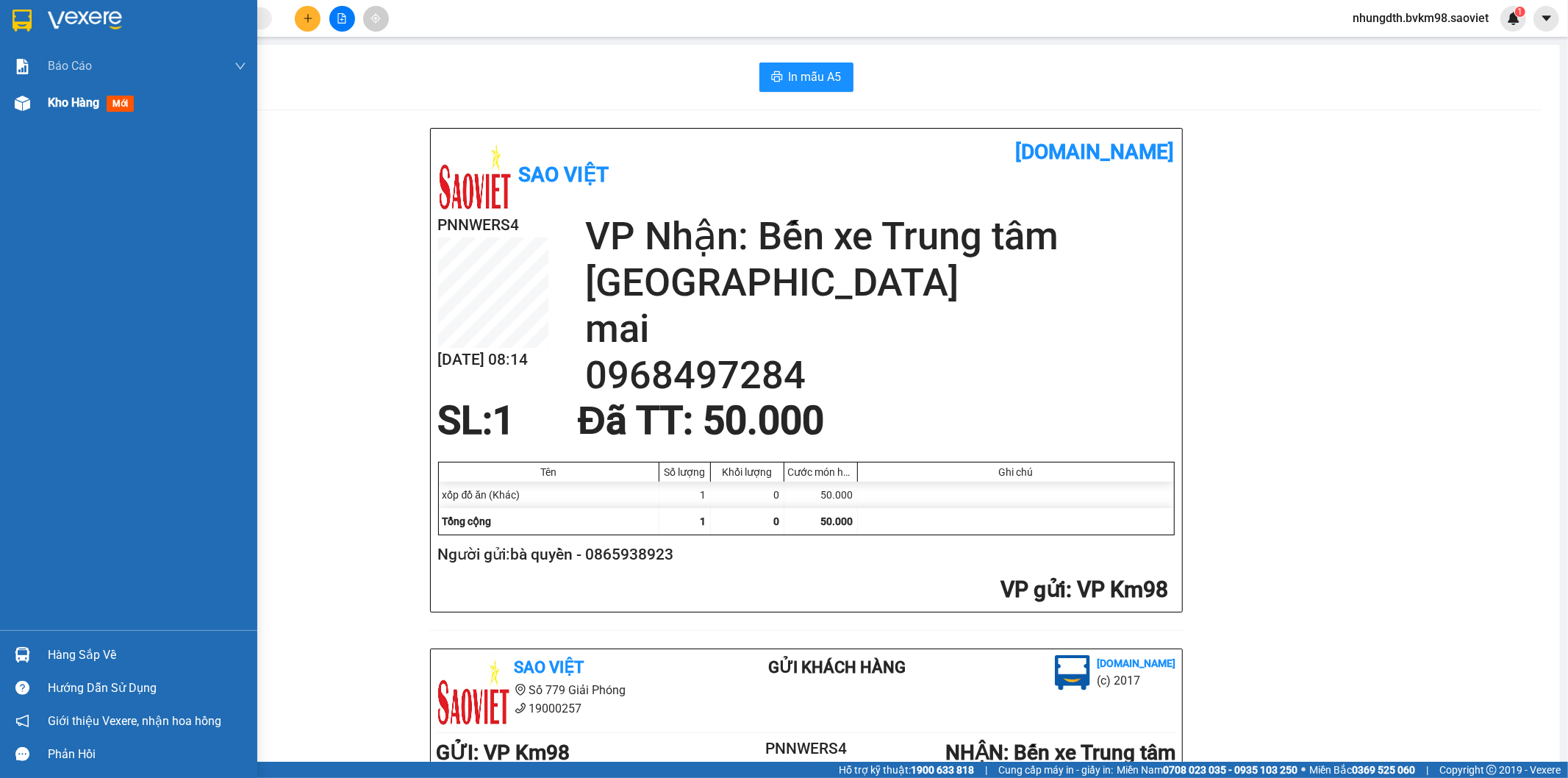
click at [17, 97] on img at bounding box center [22, 103] width 15 height 15
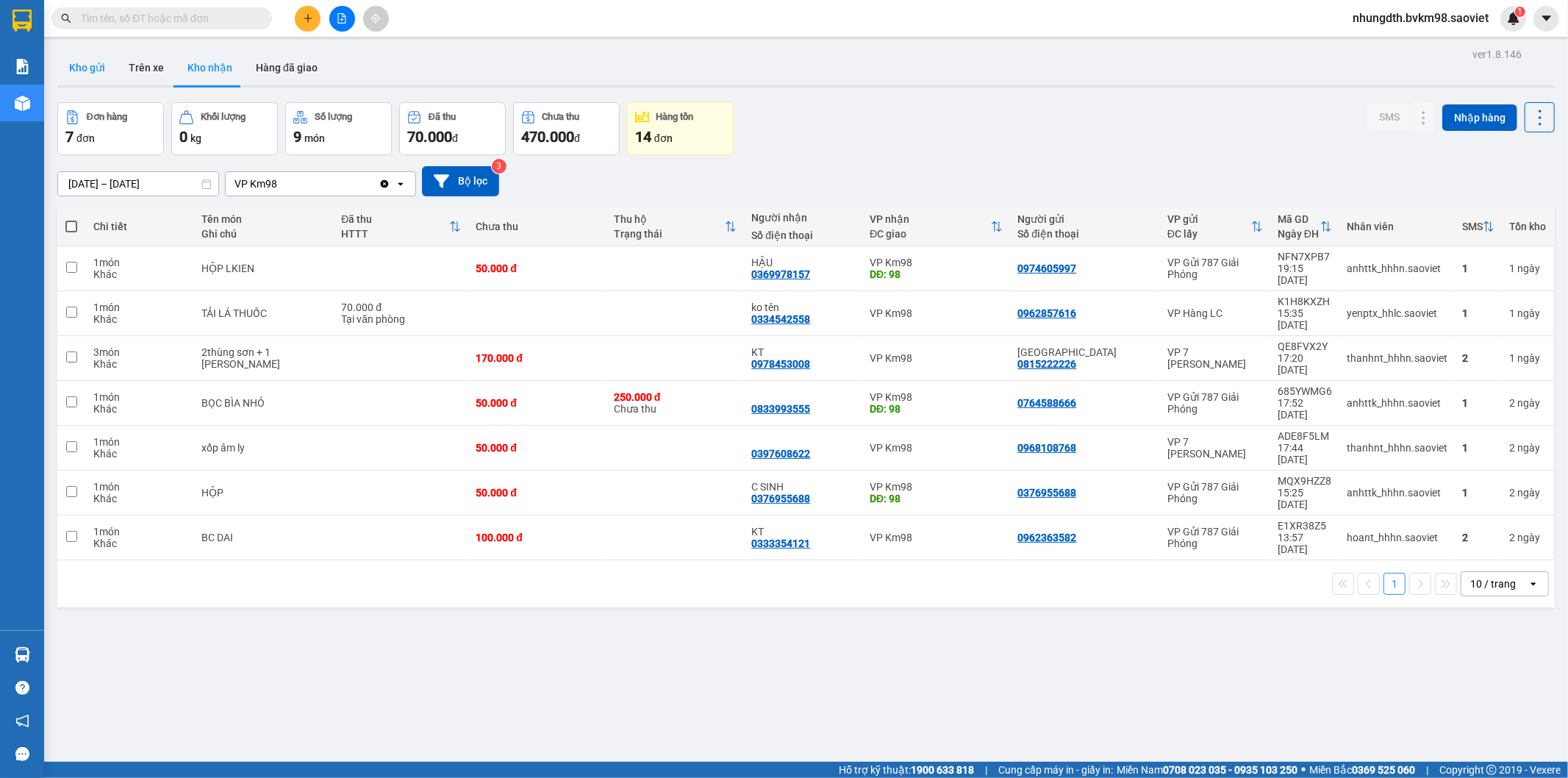
click at [100, 61] on button "Kho gửi" at bounding box center [87, 67] width 59 height 35
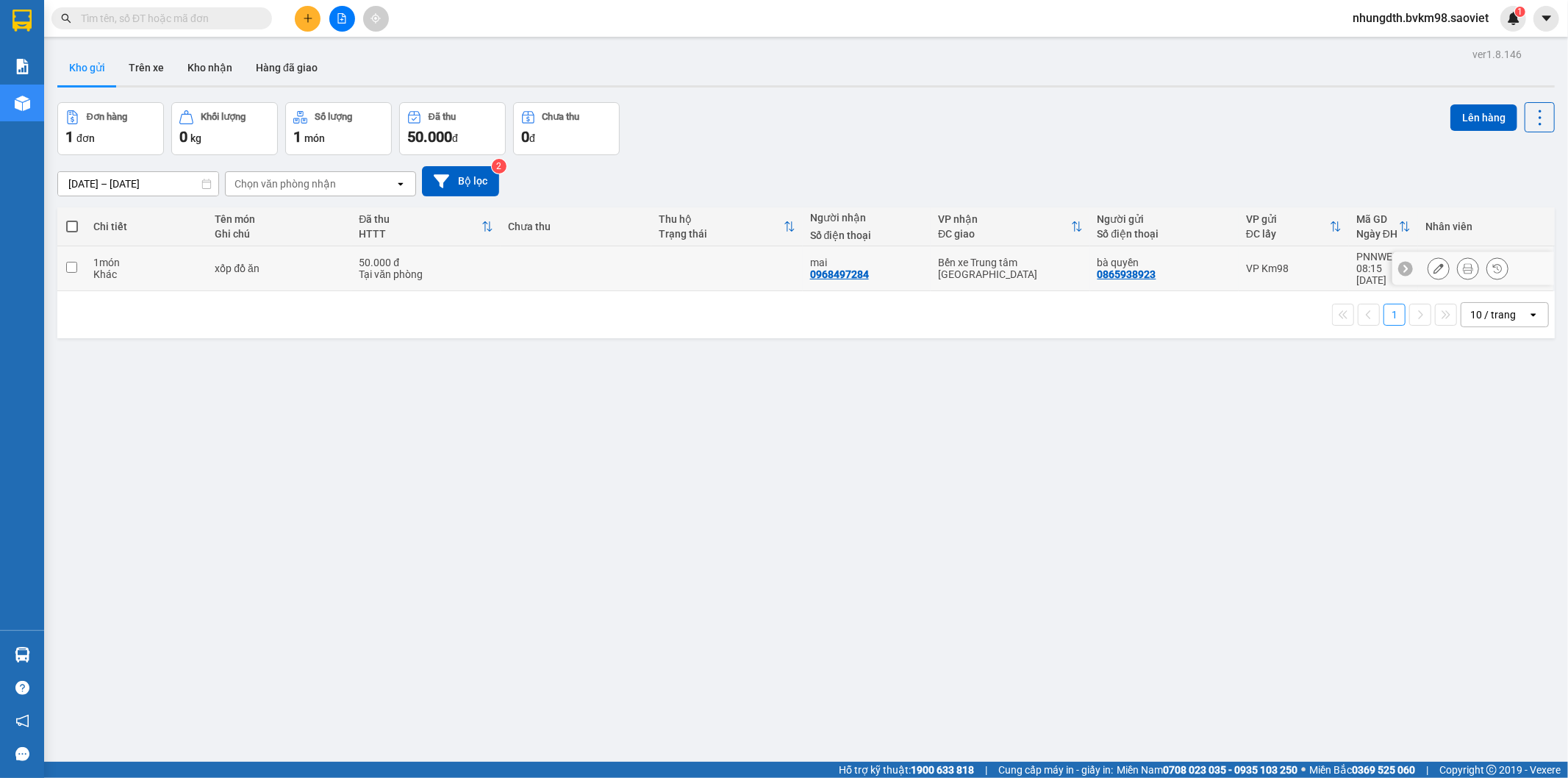
click at [66, 265] on input "checkbox" at bounding box center [71, 267] width 11 height 11
checkbox input "true"
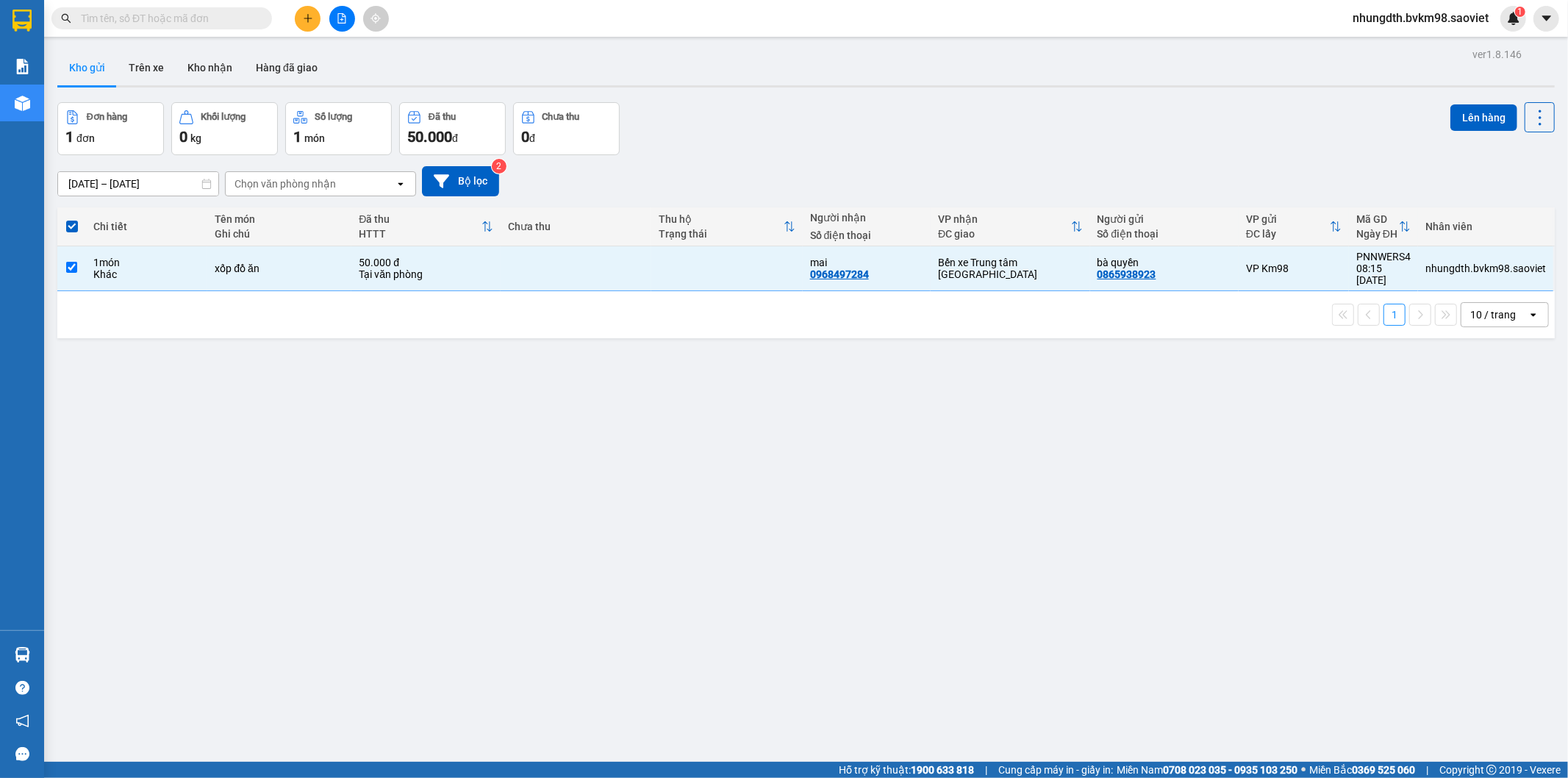
drag, startPoint x: 1467, startPoint y: 114, endPoint x: 1289, endPoint y: 167, distance: 185.7
click at [1464, 116] on button "Lên hàng" at bounding box center [1483, 117] width 67 height 26
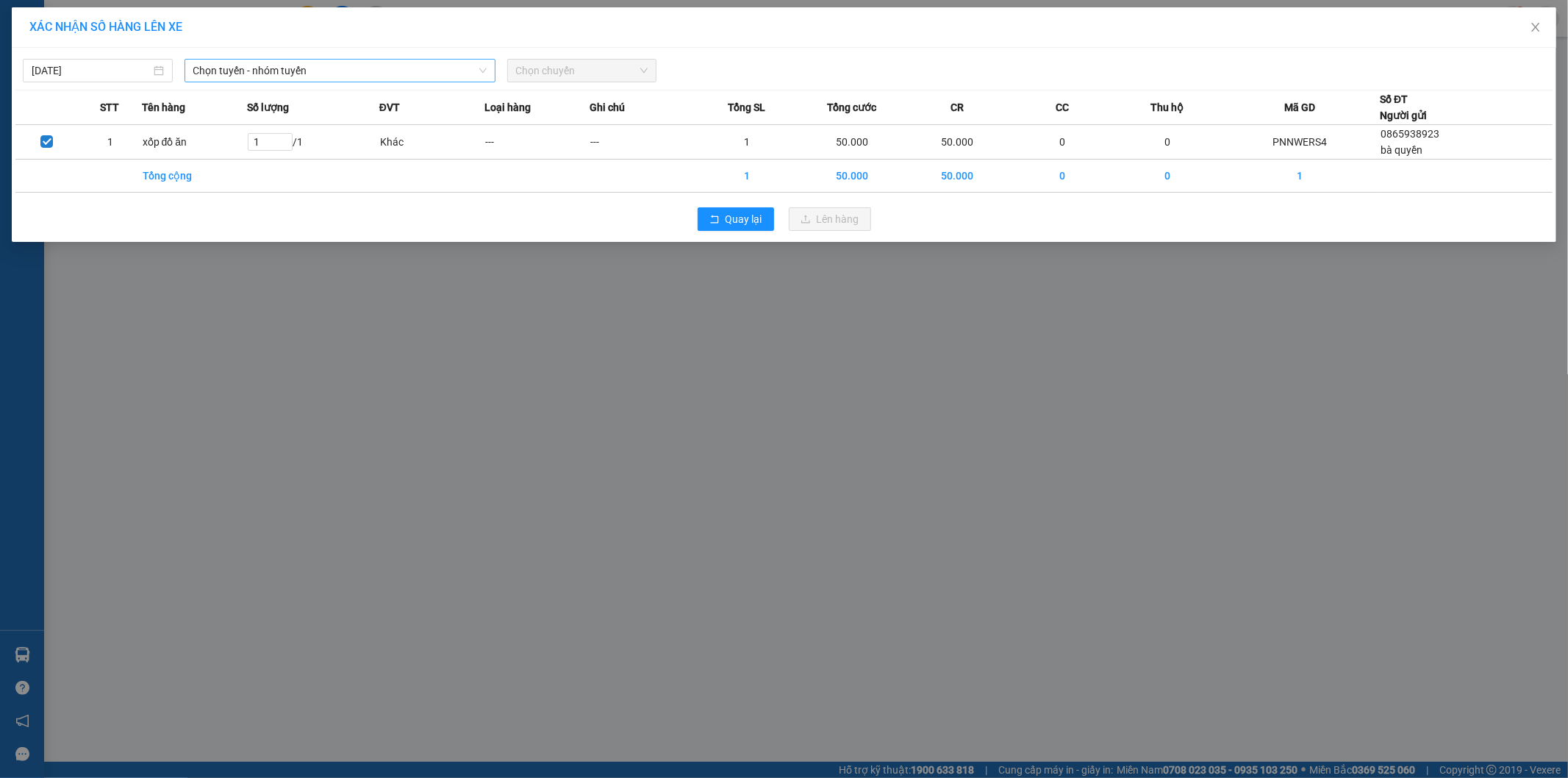
click at [254, 75] on span "Chọn tuyến - nhóm tuyến" at bounding box center [339, 70] width 293 height 22
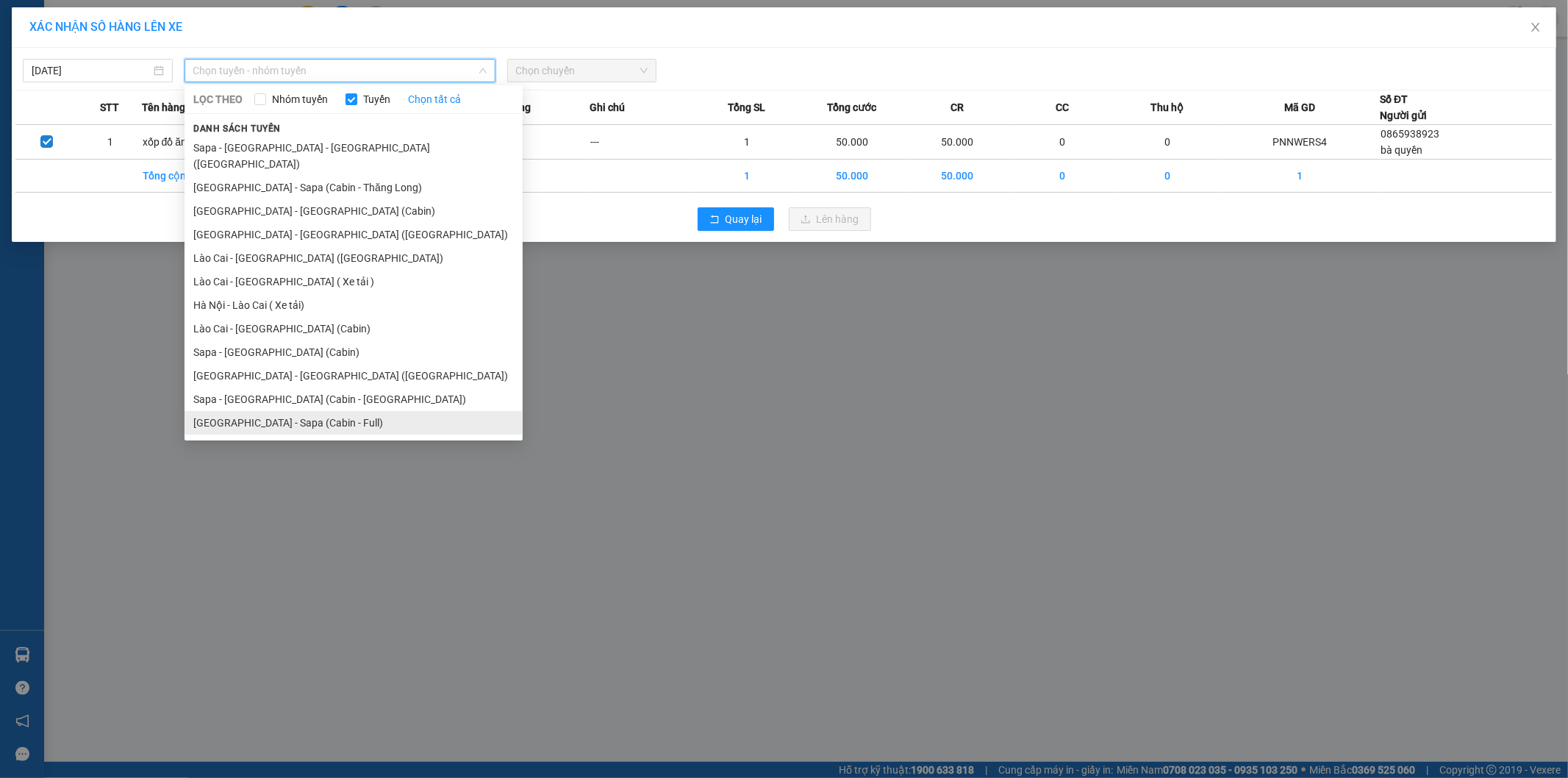
click at [276, 411] on li "[GEOGRAPHIC_DATA] - Sapa (Cabin - Full)" at bounding box center [353, 422] width 338 height 23
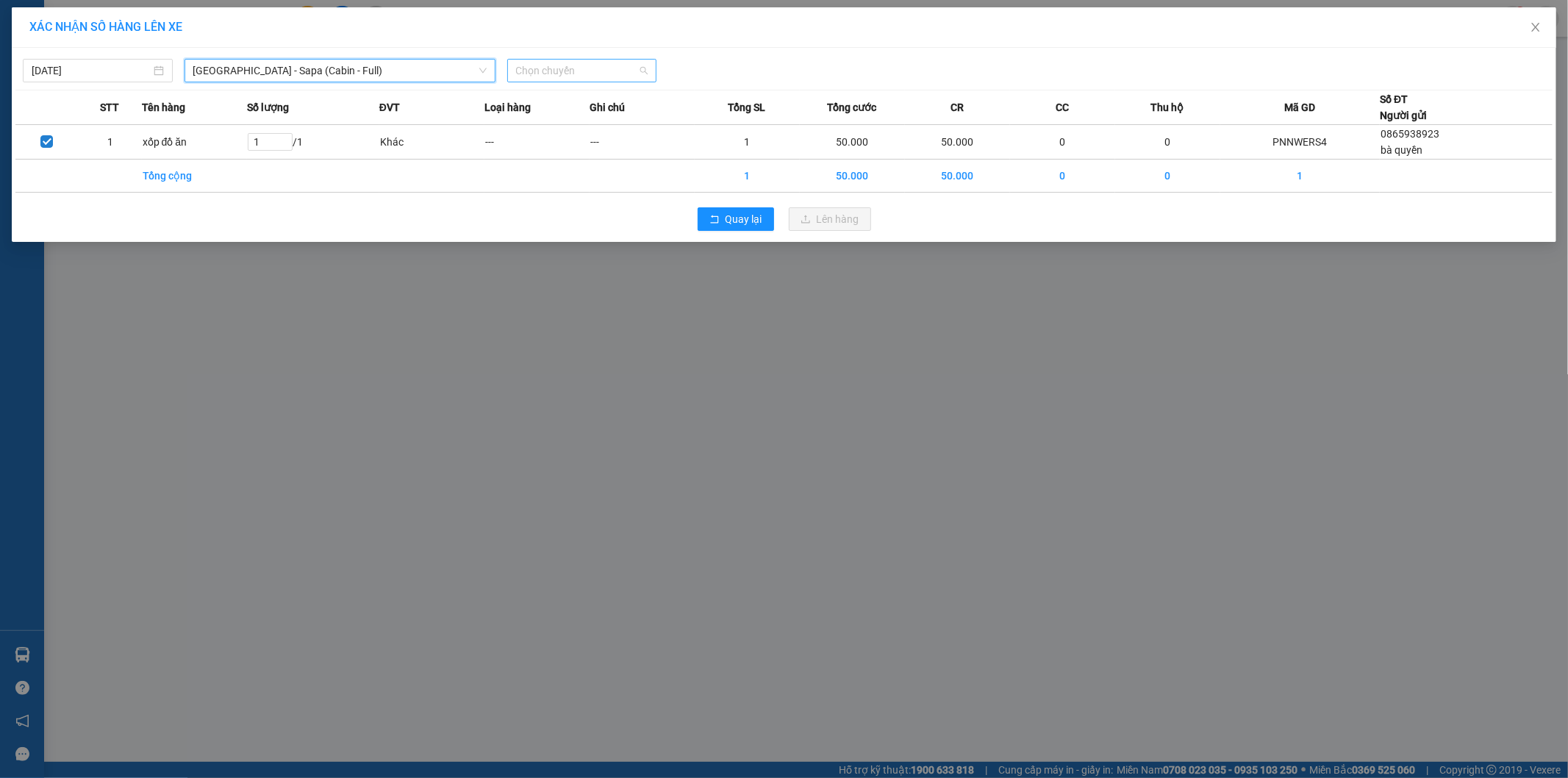
click at [561, 71] on span "Chọn chuyến" at bounding box center [582, 70] width 132 height 22
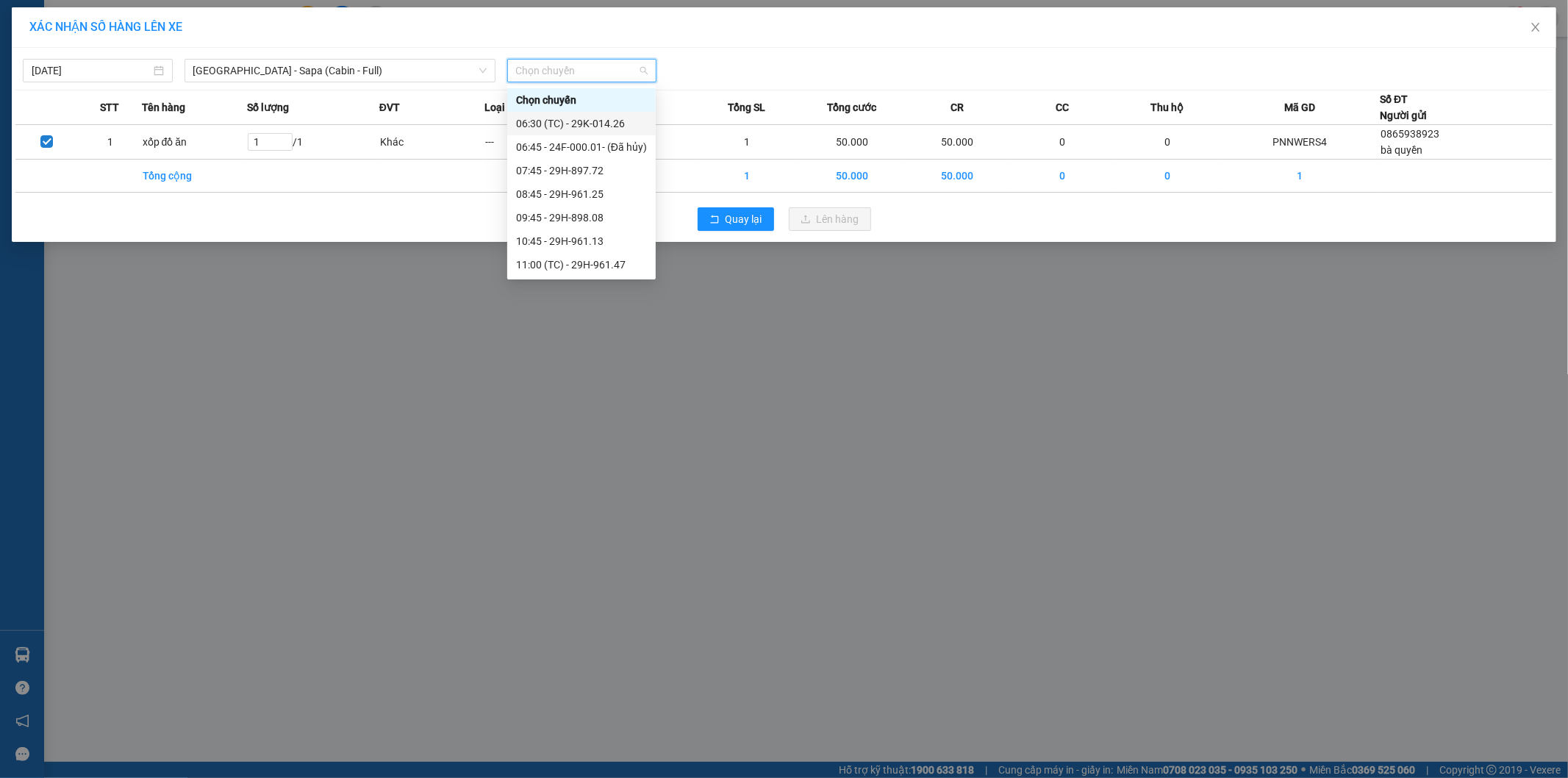
click at [578, 126] on div "06:30 (TC) - 29K-014.26" at bounding box center [581, 124] width 131 height 16
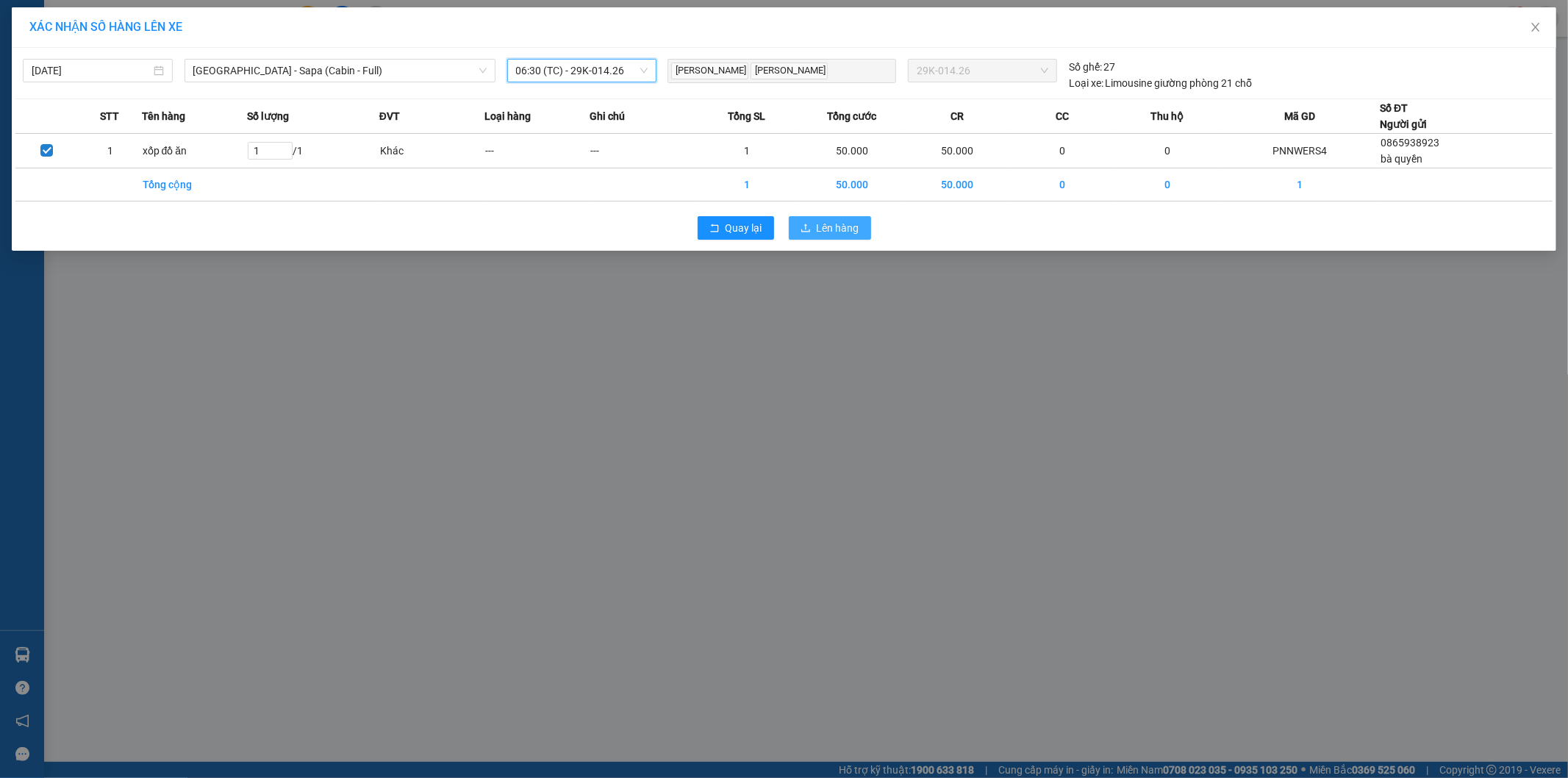
click at [810, 226] on icon "upload" at bounding box center [805, 228] width 10 height 10
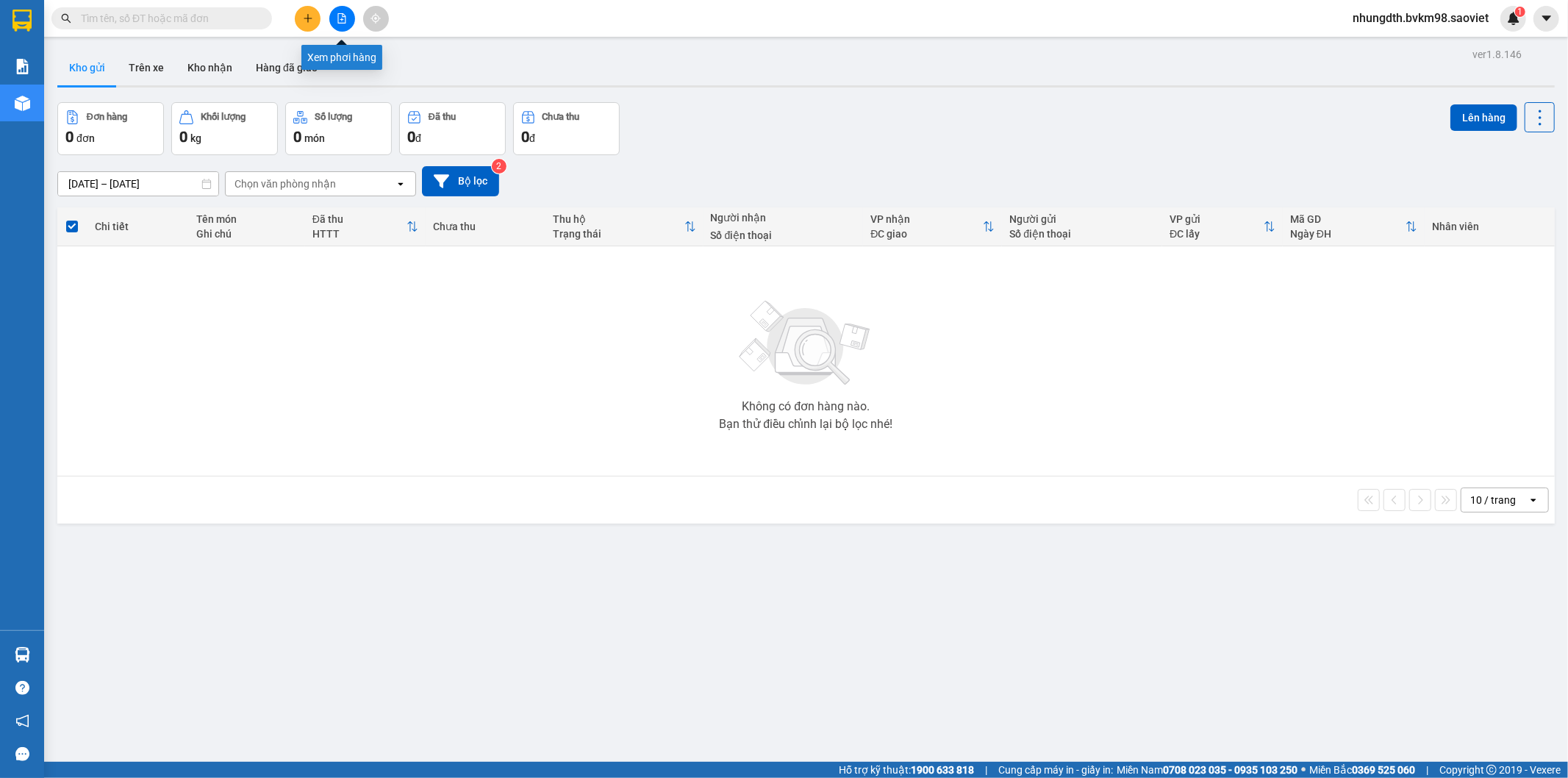
click at [341, 21] on icon "file-add" at bounding box center [341, 18] width 10 height 10
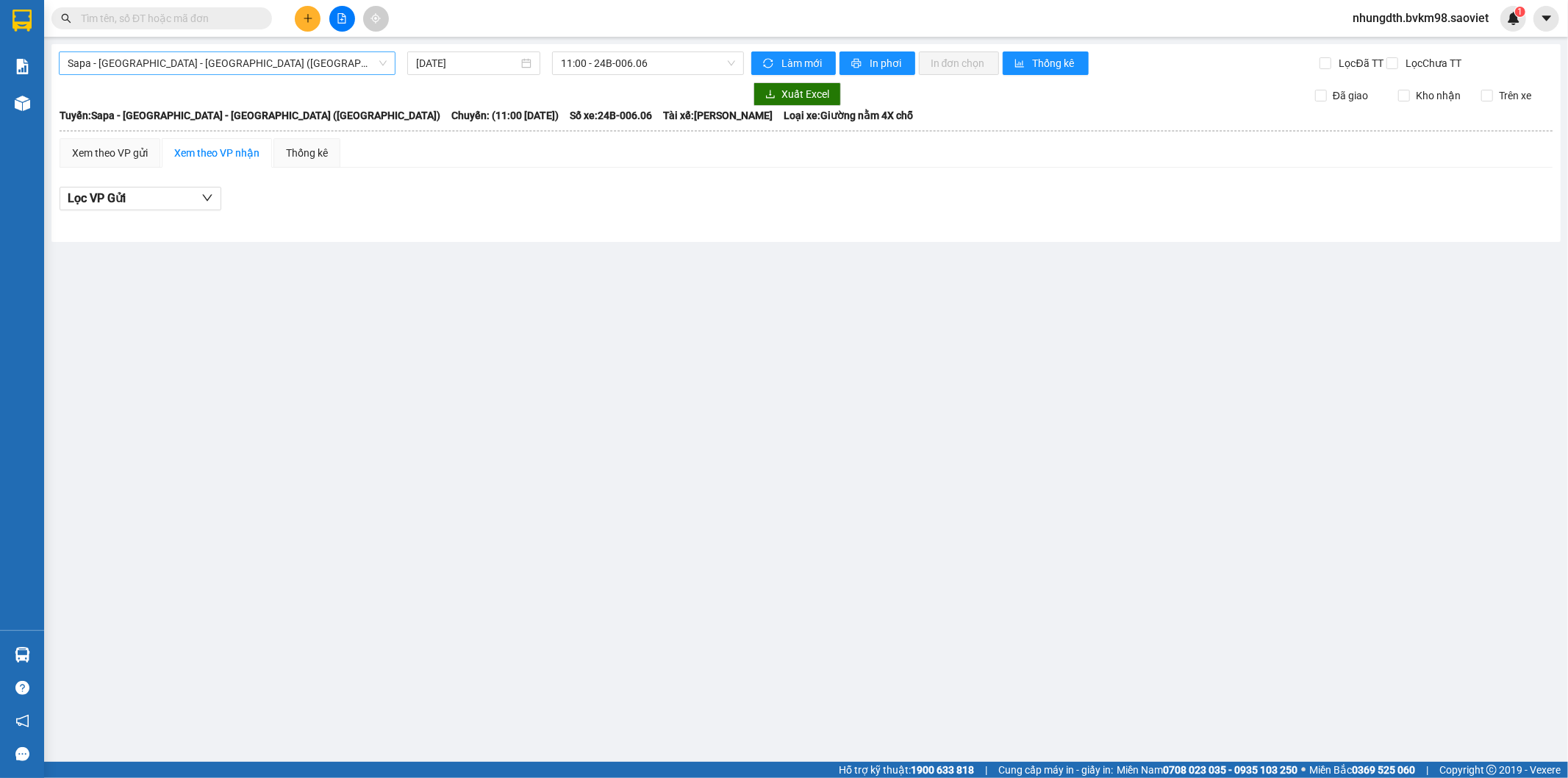
click at [193, 67] on span "Sapa - [GEOGRAPHIC_DATA] - [GEOGRAPHIC_DATA] ([GEOGRAPHIC_DATA])" at bounding box center [226, 63] width 319 height 22
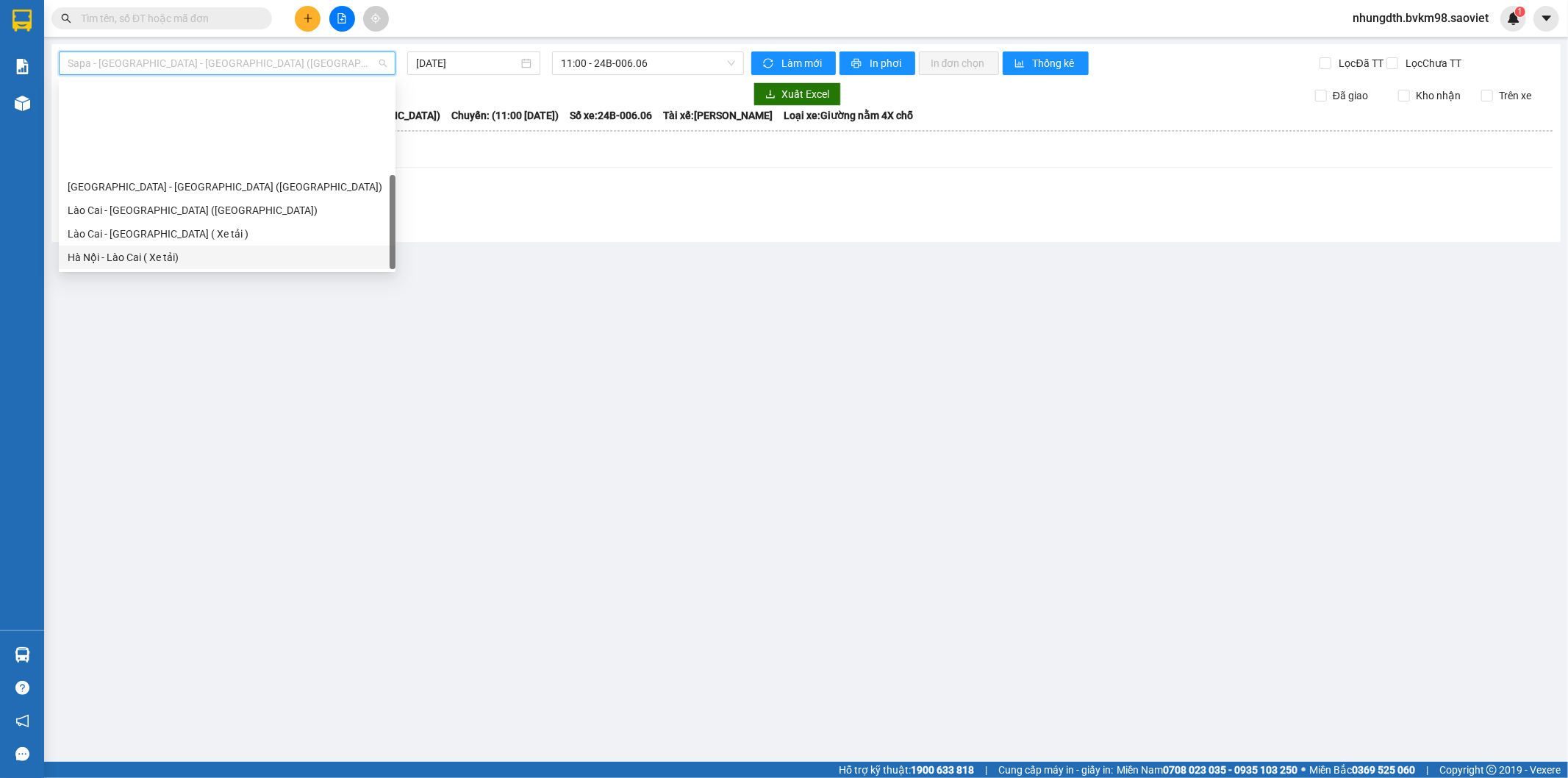
scroll to position [118, 0]
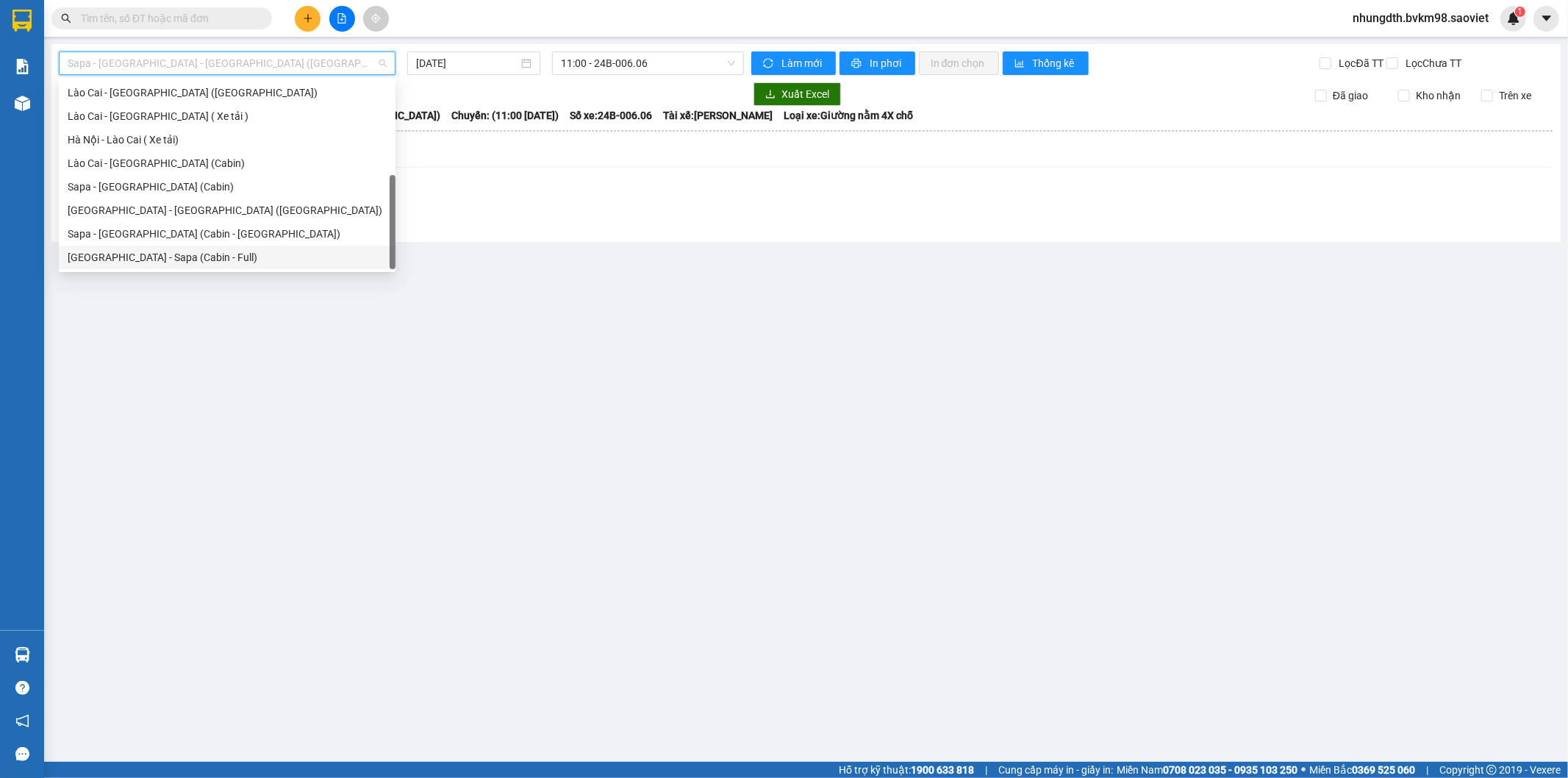
click at [152, 258] on div "[GEOGRAPHIC_DATA] - Sapa (Cabin - Full)" at bounding box center [226, 257] width 319 height 16
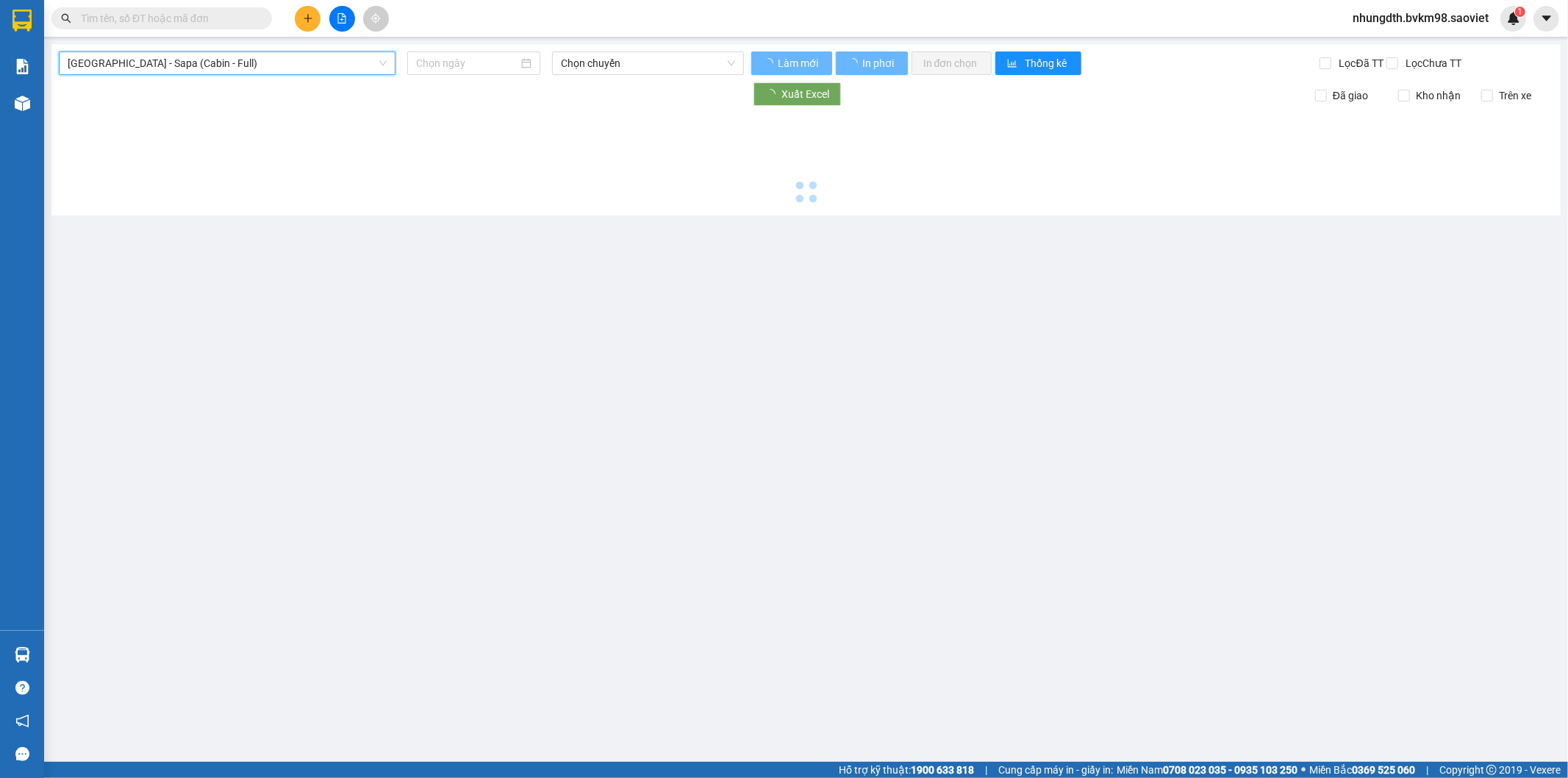
type input "[DATE]"
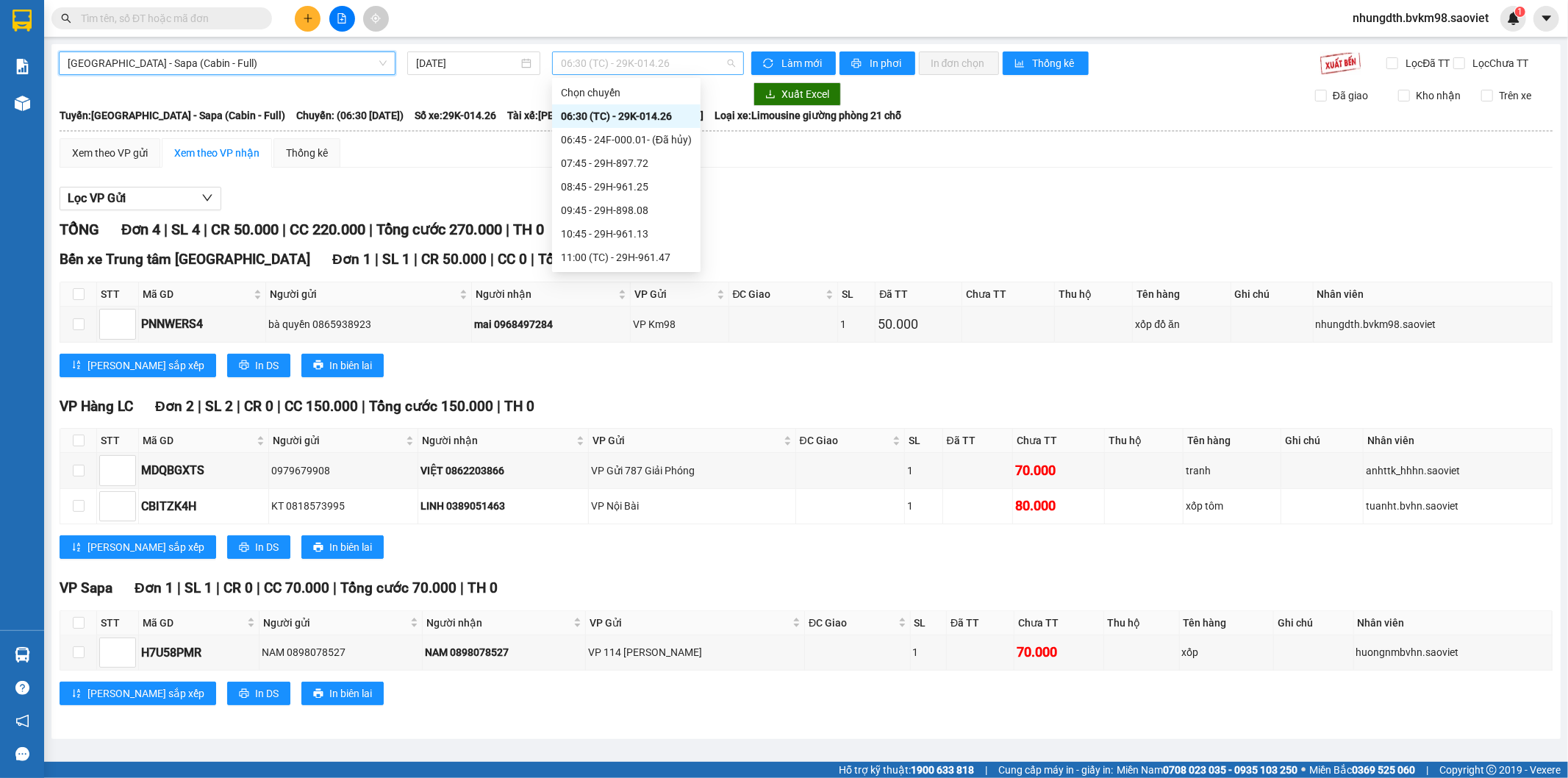
click at [637, 66] on span "06:30 (TC) - 29K-014.26" at bounding box center [648, 63] width 173 height 22
click at [877, 60] on span "In phơi" at bounding box center [886, 63] width 34 height 16
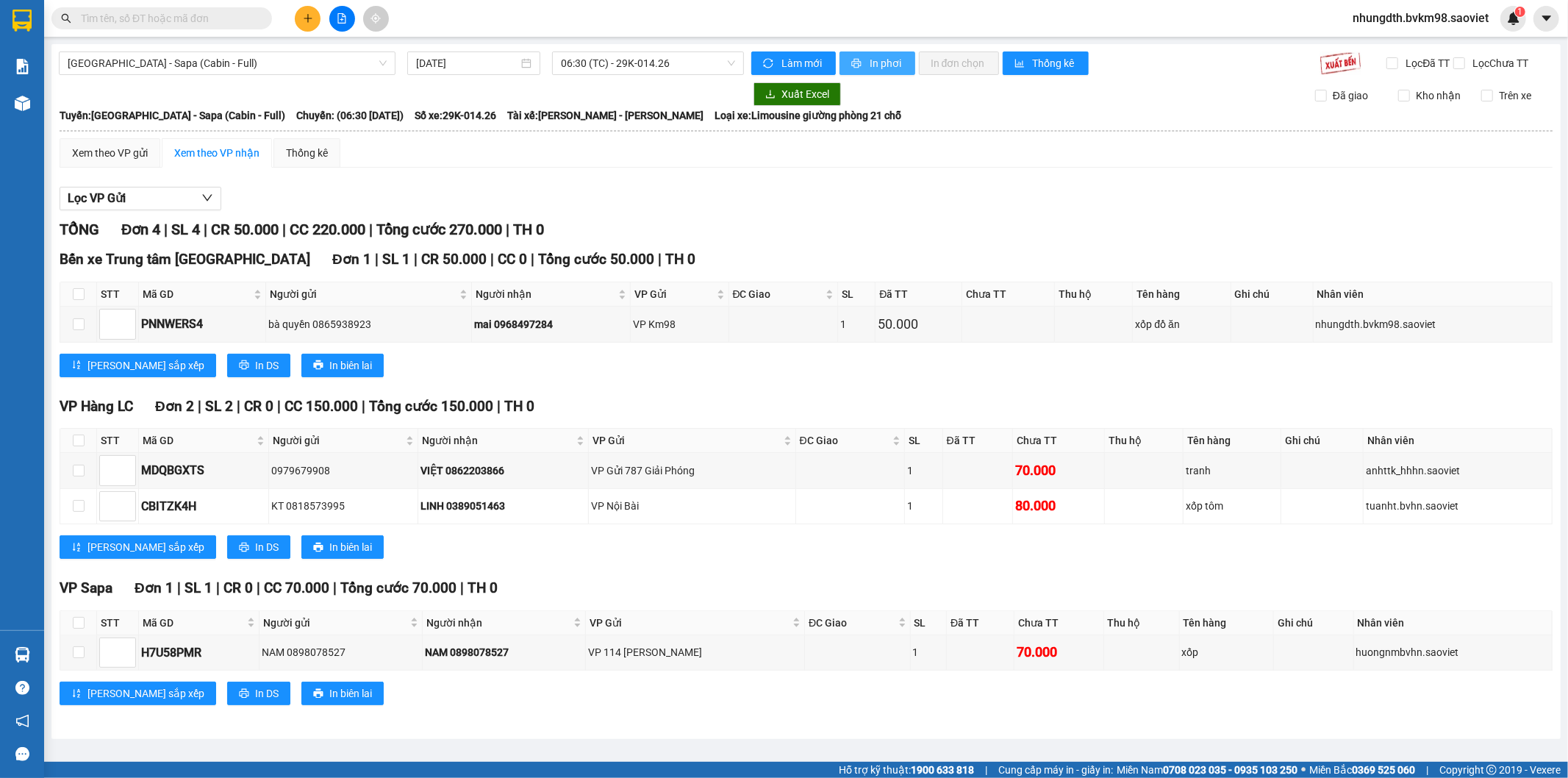
drag, startPoint x: 880, startPoint y: 59, endPoint x: 884, endPoint y: 192, distance: 133.1
click at [880, 59] on span "In phơi" at bounding box center [886, 63] width 34 height 16
